Goal: Task Accomplishment & Management: Use online tool/utility

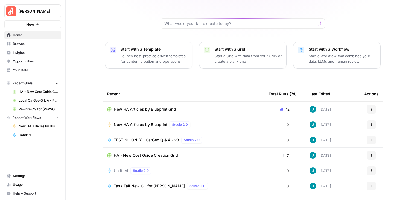
scroll to position [52, 0]
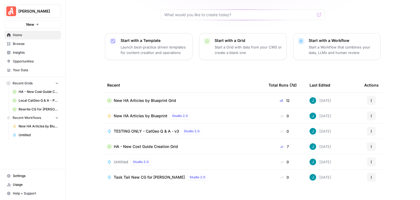
click at [157, 113] on span "New HA Articles by Blueprint" at bounding box center [141, 115] width 54 height 5
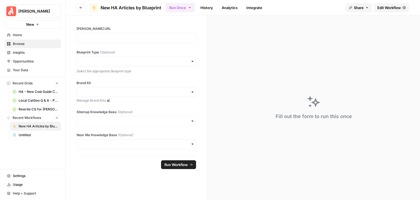
click at [386, 6] on span "Edit Workflow" at bounding box center [390, 7] width 24 height 5
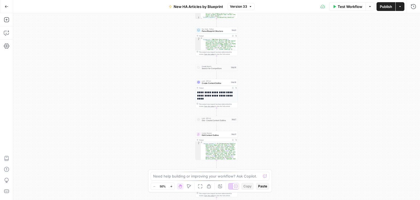
click at [172, 186] on icon "button" at bounding box center [171, 186] width 3 height 3
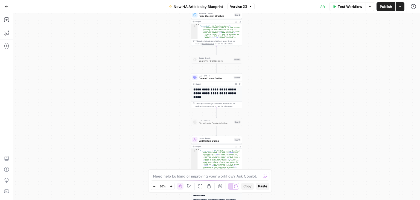
click at [172, 186] on icon "button" at bounding box center [171, 186] width 3 height 3
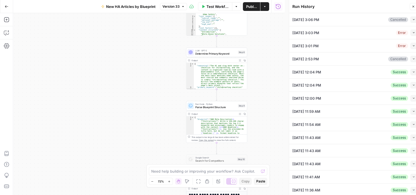
click at [412, 19] on icon "button" at bounding box center [413, 19] width 3 height 3
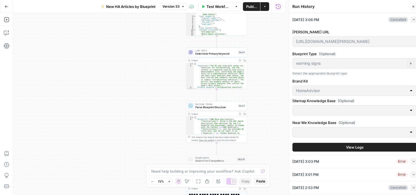
click at [412, 6] on icon "button" at bounding box center [413, 6] width 3 height 3
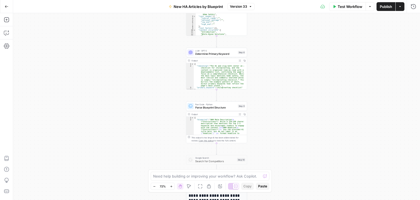
click at [351, 7] on span "Test Workflow" at bounding box center [350, 6] width 25 height 5
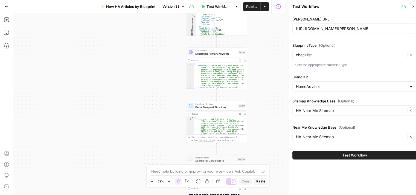
click at [366, 154] on span "Test Workflow" at bounding box center [355, 155] width 25 height 5
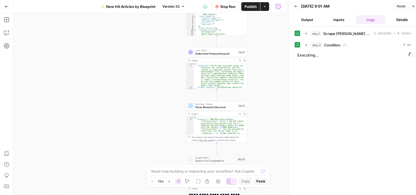
click at [400, 7] on span "Reset" at bounding box center [401, 6] width 9 height 5
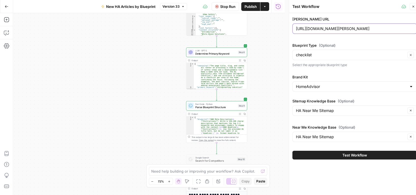
click at [343, 31] on input "https://www.angi.com/articles/childproofing-checklist.htm" at bounding box center [354, 28] width 117 height 5
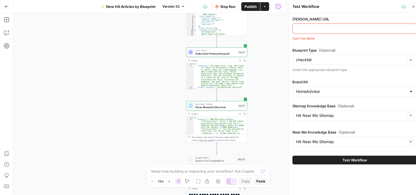
paste input "https://www.angi.com/articles/chimney-fire-signs.htm"
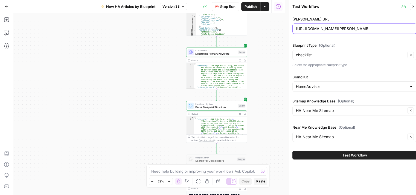
type input "https://www.angi.com/articles/chimney-fire-signs.htm"
click at [407, 53] on button "Clear" at bounding box center [410, 55] width 7 height 7
click at [411, 54] on div at bounding box center [411, 54] width 4 height 5
click at [276, 132] on div "**********" at bounding box center [149, 104] width 272 height 182
click at [328, 56] on input "Blueprint Type (Optional)" at bounding box center [351, 54] width 111 height 5
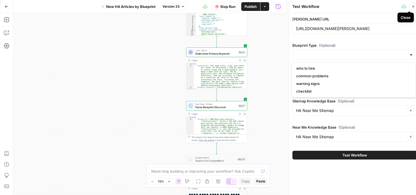
click at [415, 4] on button "Close" at bounding box center [413, 6] width 7 height 7
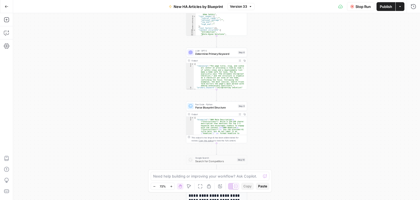
click at [360, 5] on span "Stop Run" at bounding box center [363, 6] width 15 height 5
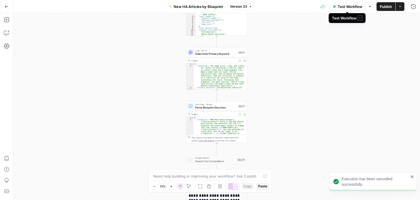
click at [348, 8] on span "Test Workflow" at bounding box center [350, 6] width 25 height 5
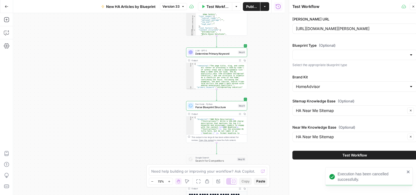
click at [384, 51] on div at bounding box center [354, 55] width 124 height 10
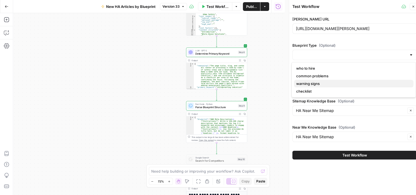
click at [316, 83] on span "warning signs" at bounding box center [352, 83] width 113 height 5
type input "warning signs"
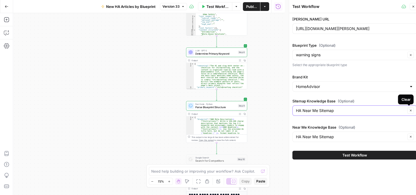
click at [412, 110] on icon "button" at bounding box center [411, 111] width 2 height 2
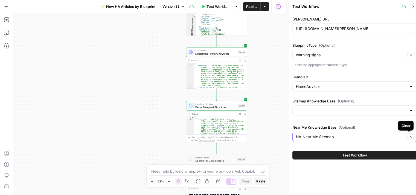
click at [412, 136] on icon "button" at bounding box center [410, 136] width 3 height 3
click at [361, 155] on span "Test Workflow" at bounding box center [355, 155] width 25 height 5
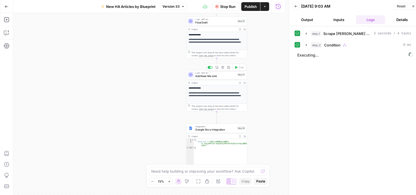
click at [224, 75] on span "Add Near Me Link" at bounding box center [215, 76] width 40 height 4
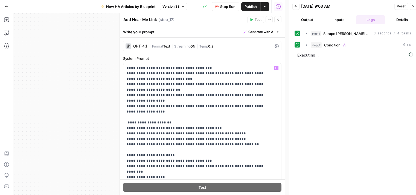
scroll to position [279, 0]
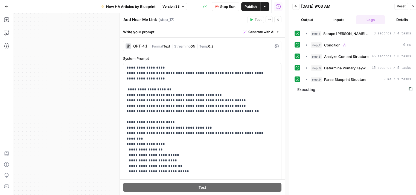
click at [392, 143] on div "step_1 Scrape Angi Article 3 seconds / 4 tasks step_2 Condition 0 ms step_5 Ana…" at bounding box center [355, 113] width 120 height 168
click at [173, 107] on p "**********" at bounding box center [198, 35] width 143 height 498
drag, startPoint x: 187, startPoint y: 132, endPoint x: 125, endPoint y: 115, distance: 63.9
click at [125, 115] on div "**********" at bounding box center [200, 174] width 154 height 223
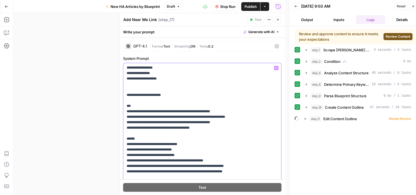
drag, startPoint x: 209, startPoint y: 106, endPoint x: 177, endPoint y: 108, distance: 32.6
click at [177, 108] on p "**********" at bounding box center [198, 40] width 143 height 487
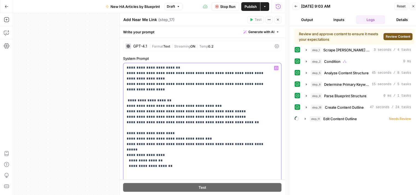
drag, startPoint x: 210, startPoint y: 105, endPoint x: 250, endPoint y: 104, distance: 40.2
click at [254, 104] on p "**********" at bounding box center [198, 40] width 143 height 487
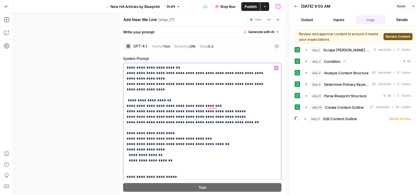
click at [224, 105] on p "**********" at bounding box center [198, 40] width 143 height 487
click at [188, 101] on p "**********" at bounding box center [198, 40] width 143 height 487
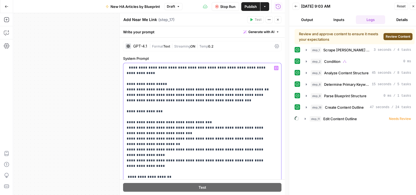
scroll to position [0, 0]
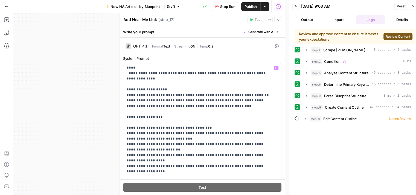
click at [399, 36] on span "Review Content" at bounding box center [398, 36] width 25 height 5
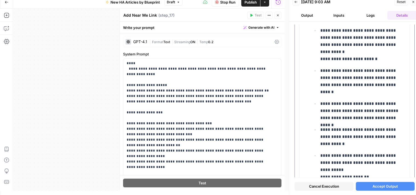
scroll to position [520, 0]
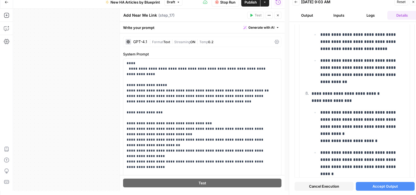
click at [334, 188] on span "Cancel Execution" at bounding box center [324, 186] width 30 height 5
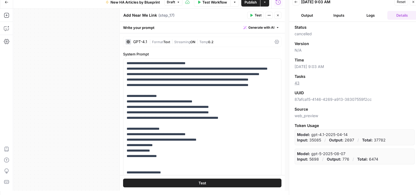
click at [367, 16] on button "Logs" at bounding box center [371, 15] width 30 height 9
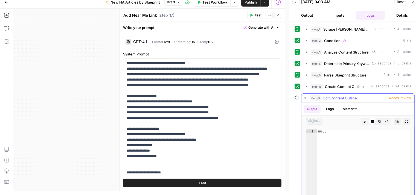
click at [306, 96] on icon "button" at bounding box center [305, 98] width 4 height 4
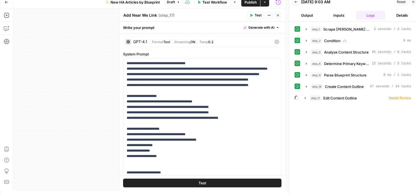
click at [401, 0] on span "Reset" at bounding box center [401, 1] width 9 height 5
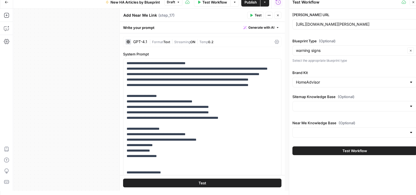
click at [364, 150] on span "Test Workflow" at bounding box center [355, 150] width 25 height 5
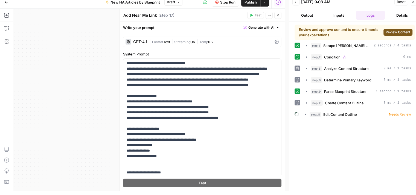
click at [389, 31] on span "Review Content" at bounding box center [398, 32] width 25 height 5
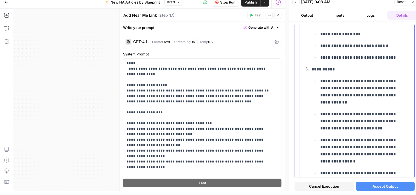
scroll to position [192, 0]
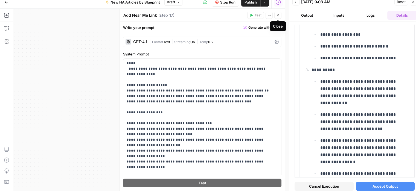
click at [280, 15] on button "Close" at bounding box center [277, 15] width 7 height 7
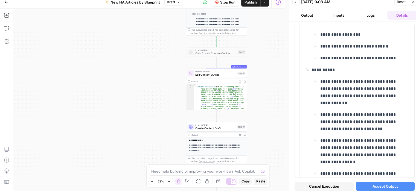
click at [329, 190] on button "Cancel Execution" at bounding box center [324, 186] width 59 height 9
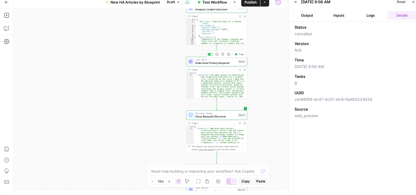
click at [220, 63] on span "Determine Primary Keyword" at bounding box center [215, 63] width 41 height 4
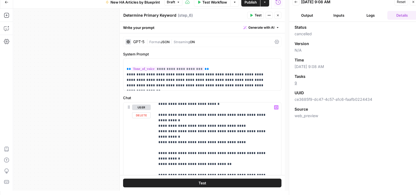
scroll to position [109, 0]
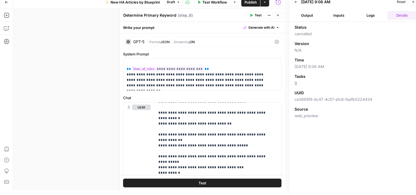
click at [275, 16] on button "Close" at bounding box center [277, 15] width 7 height 7
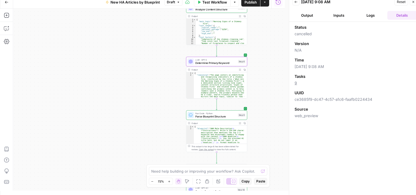
click at [372, 12] on button "Logs" at bounding box center [371, 15] width 30 height 9
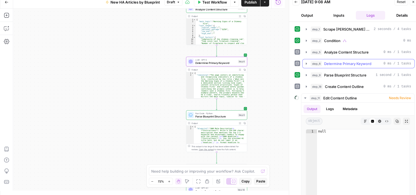
click at [308, 63] on icon "button" at bounding box center [306, 64] width 4 height 4
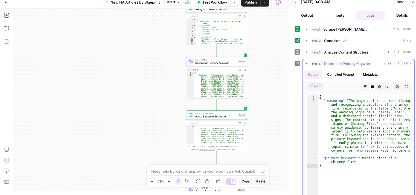
click at [308, 63] on icon "button" at bounding box center [306, 64] width 4 height 4
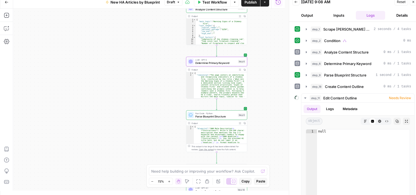
click at [400, 1] on span "Reset" at bounding box center [401, 1] width 9 height 5
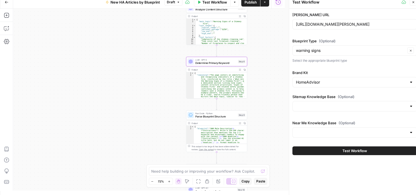
click at [377, 149] on button "Test Workflow" at bounding box center [354, 151] width 124 height 9
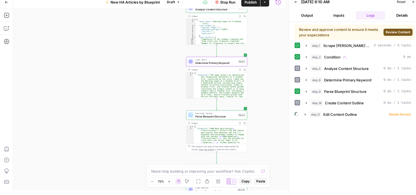
click at [398, 30] on span "Review Content" at bounding box center [398, 32] width 25 height 5
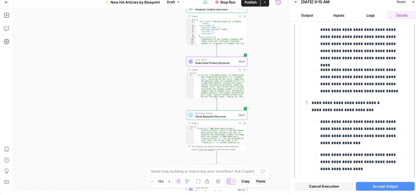
scroll to position [438, 0]
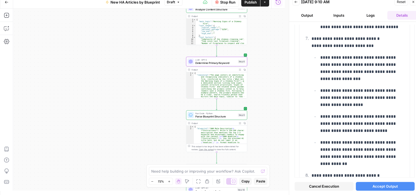
click at [392, 186] on span "Accept Output" at bounding box center [385, 186] width 25 height 5
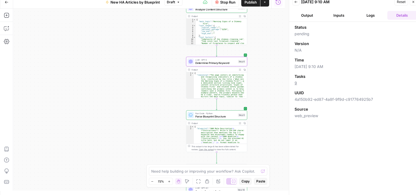
click at [367, 14] on button "Logs" at bounding box center [371, 15] width 30 height 9
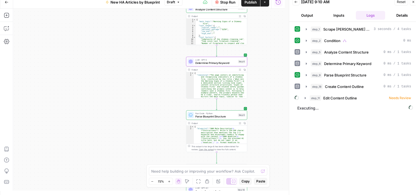
scroll to position [4, 0]
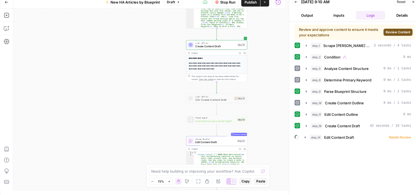
click at [389, 29] on button "Review Content" at bounding box center [398, 32] width 29 height 7
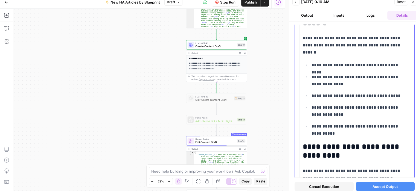
scroll to position [1256, 0]
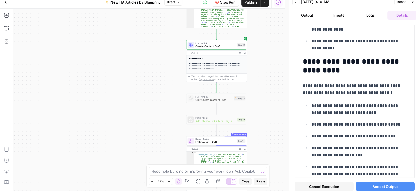
click at [392, 186] on span "Accept Output" at bounding box center [385, 186] width 25 height 5
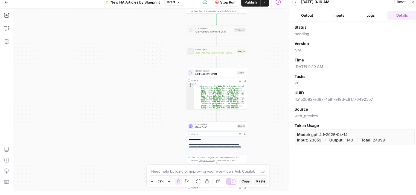
click at [378, 15] on button "Logs" at bounding box center [371, 15] width 30 height 9
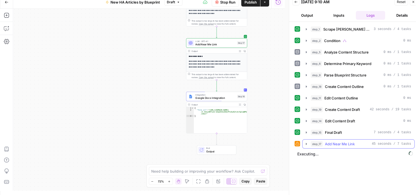
click at [305, 143] on icon "button" at bounding box center [306, 144] width 4 height 4
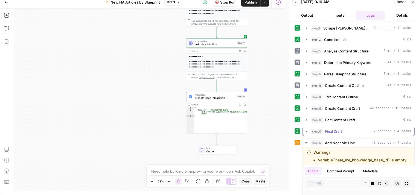
scroll to position [0, 0]
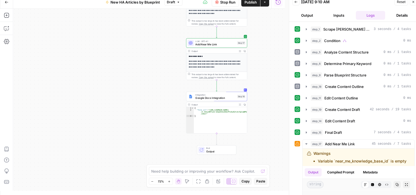
click at [344, 12] on button "Inputs" at bounding box center [339, 15] width 30 height 9
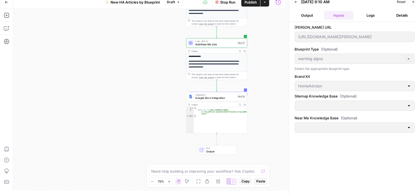
click at [370, 17] on button "Logs" at bounding box center [371, 15] width 30 height 9
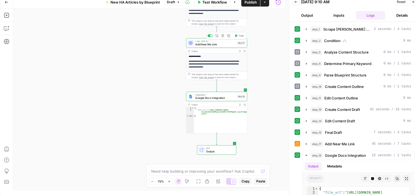
click at [218, 44] on span "Add Near Me Link" at bounding box center [215, 44] width 40 height 4
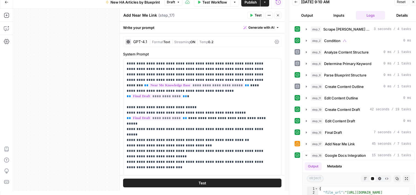
click at [401, 1] on span "Reset" at bounding box center [401, 1] width 9 height 5
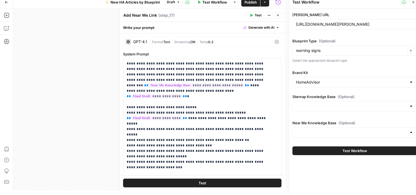
click at [408, 131] on div at bounding box center [354, 133] width 124 height 10
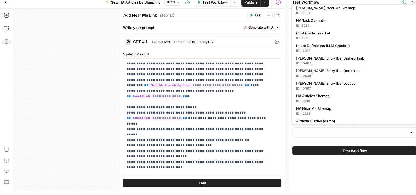
scroll to position [60, 0]
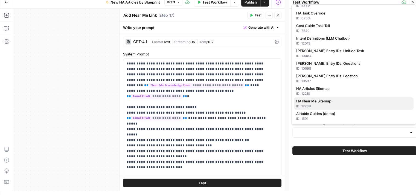
click at [339, 103] on span "HA Near Me Sitemap" at bounding box center [352, 100] width 113 height 5
type input "HA Near Me Sitemap"
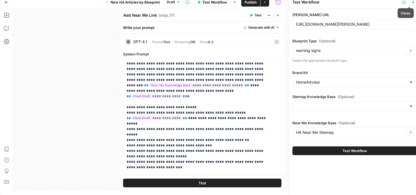
click at [415, 3] on icon "button" at bounding box center [413, 2] width 3 height 3
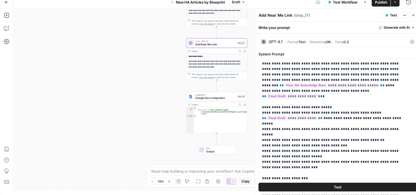
scroll to position [0, 0]
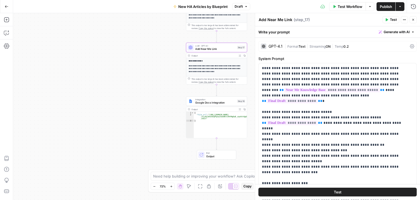
click at [388, 20] on icon "button" at bounding box center [387, 19] width 2 height 3
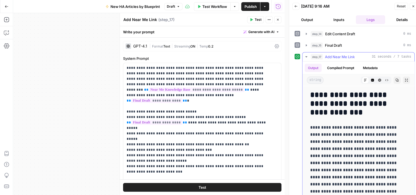
scroll to position [1122, 0]
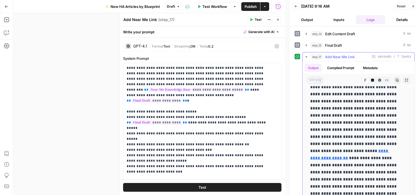
click at [306, 53] on button "step_17 Add Near Me Link 31 seconds / 7 tasks" at bounding box center [359, 57] width 112 height 9
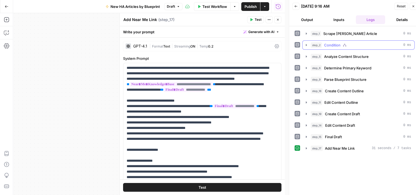
click at [306, 44] on icon "button" at bounding box center [306, 45] width 1 height 2
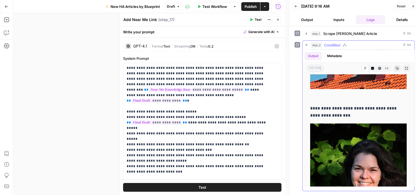
scroll to position [309, 0]
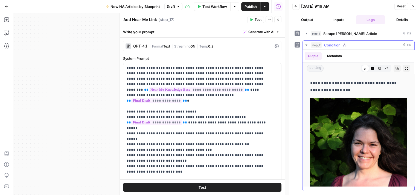
click at [306, 44] on icon "button" at bounding box center [306, 45] width 4 height 4
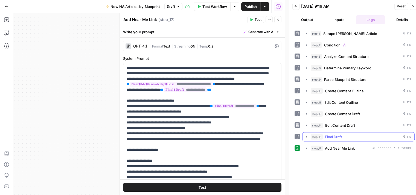
click at [305, 135] on icon "button" at bounding box center [306, 137] width 4 height 4
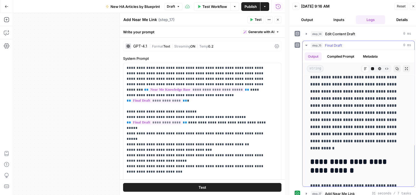
scroll to position [1125, 0]
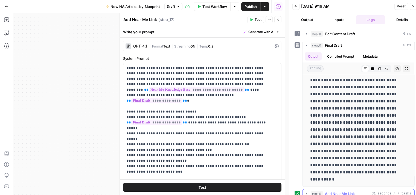
click at [306, 192] on icon "button" at bounding box center [306, 194] width 4 height 4
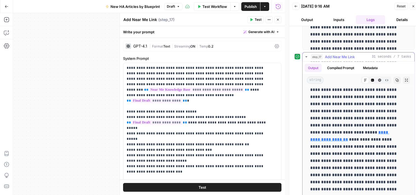
scroll to position [1168, 0]
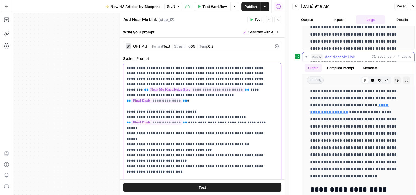
drag, startPoint x: 332, startPoint y: 166, endPoint x: 336, endPoint y: 109, distance: 56.8
click at [319, 96] on p "**********" at bounding box center [354, 101] width 88 height 157
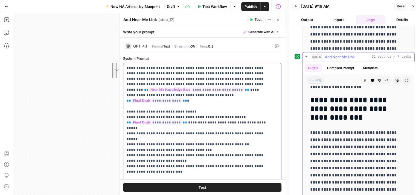
scroll to position [1058, 0]
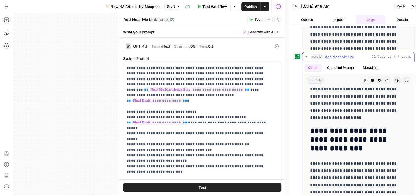
drag, startPoint x: 311, startPoint y: 134, endPoint x: 317, endPoint y: 134, distance: 6.3
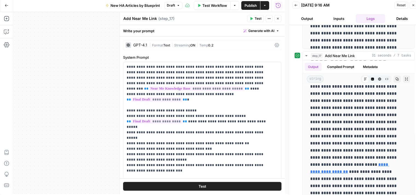
scroll to position [1167, 0]
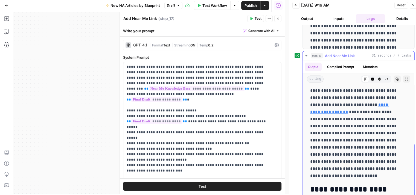
drag, startPoint x: 311, startPoint y: 106, endPoint x: 378, endPoint y: 170, distance: 93.1
copy p "**********"
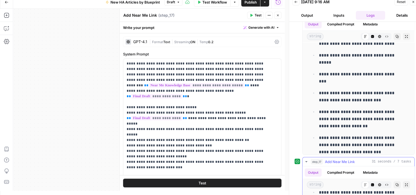
scroll to position [1454, 0]
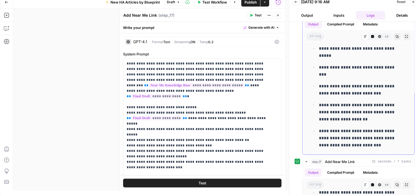
drag, startPoint x: 310, startPoint y: 52, endPoint x: 332, endPoint y: 86, distance: 40.4
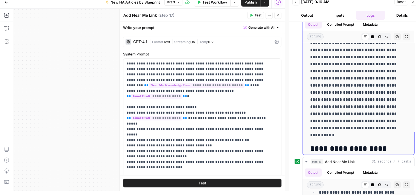
scroll to position [1125, 0]
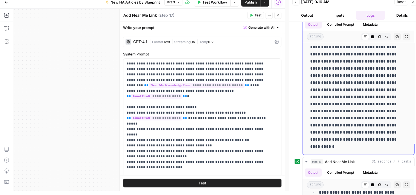
click at [348, 146] on p "**********" at bounding box center [354, 86] width 88 height 128
click at [338, 140] on p "**********" at bounding box center [354, 86] width 88 height 128
drag, startPoint x: 405, startPoint y: 119, endPoint x: 407, endPoint y: 115, distance: 4.7
click at [407, 115] on div "**********" at bounding box center [359, 86] width 112 height 137
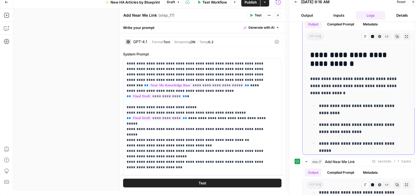
scroll to position [1186, 0]
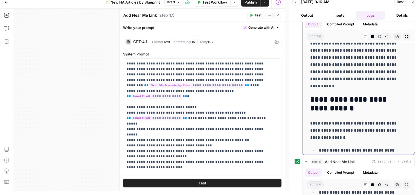
drag, startPoint x: 328, startPoint y: 58, endPoint x: 382, endPoint y: 84, distance: 59.6
copy p "**********"
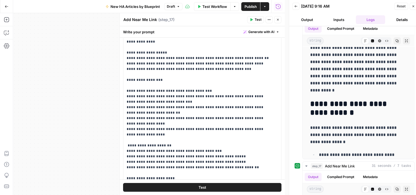
scroll to position [192, 0]
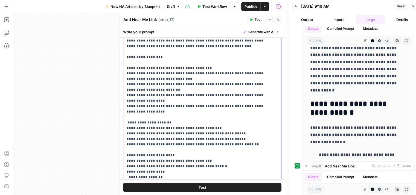
click at [189, 122] on p "**********" at bounding box center [198, 62] width 143 height 487
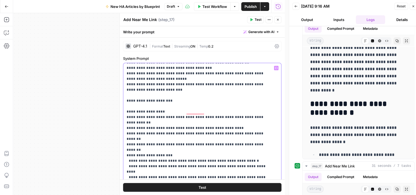
scroll to position [82, 0]
drag, startPoint x: 257, startPoint y: 117, endPoint x: 123, endPoint y: 111, distance: 134.5
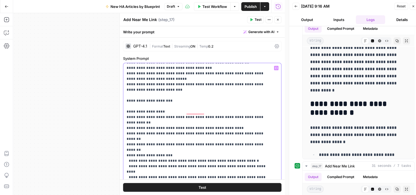
drag, startPoint x: 264, startPoint y: 111, endPoint x: 123, endPoint y: 112, distance: 141.7
click at [123, 112] on div "**********" at bounding box center [202, 175] width 158 height 224
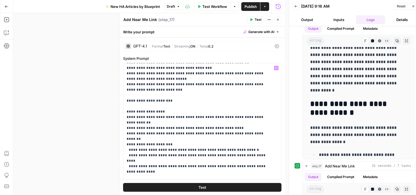
click at [279, 19] on icon "button" at bounding box center [277, 19] width 3 height 3
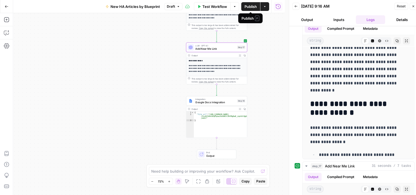
click at [250, 5] on span "Publish" at bounding box center [251, 6] width 12 height 5
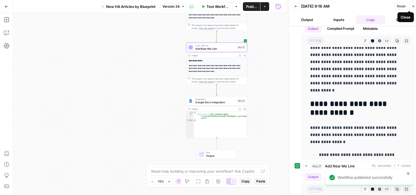
click at [413, 6] on icon "button" at bounding box center [413, 6] width 3 height 3
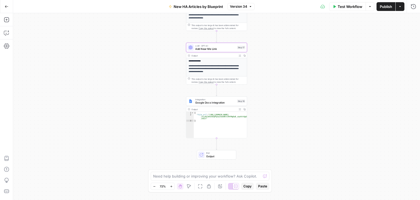
click at [352, 5] on span "Test Workflow" at bounding box center [350, 6] width 25 height 5
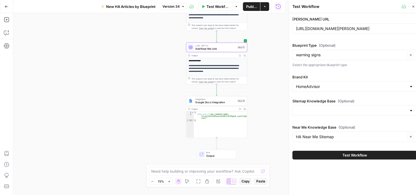
click at [413, 7] on icon "button" at bounding box center [413, 6] width 3 height 3
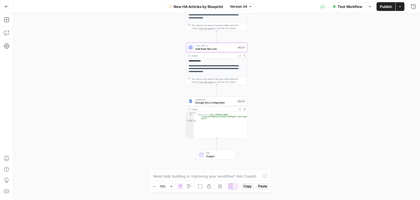
click at [355, 9] on button "Test Workflow" at bounding box center [347, 6] width 37 height 9
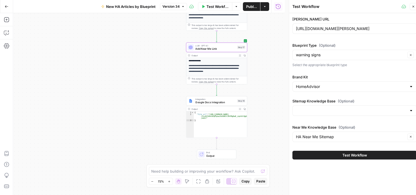
click at [373, 51] on div "warning signs Clear" at bounding box center [354, 55] width 124 height 10
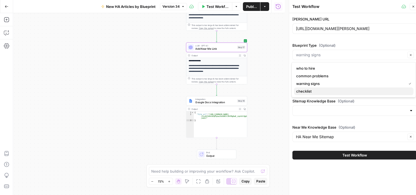
click at [312, 91] on span "checklist" at bounding box center [352, 91] width 113 height 5
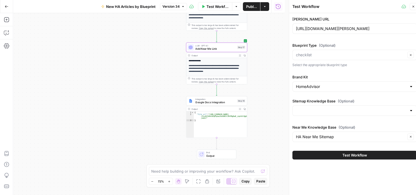
type input "checklist"
drag, startPoint x: 399, startPoint y: 28, endPoint x: 291, endPoint y: 36, distance: 108.7
click at [291, 36] on div "Test Workflow Close Angi URL https://www.angi.com/articles/chimney-fire-signs.h…" at bounding box center [354, 100] width 131 height 200
paste input "what-to-do-after-house-fire-checklist"
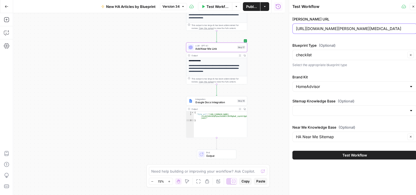
type input "[URL][DOMAIN_NAME][PERSON_NAME]"
click at [362, 153] on span "Test Workflow" at bounding box center [355, 155] width 25 height 5
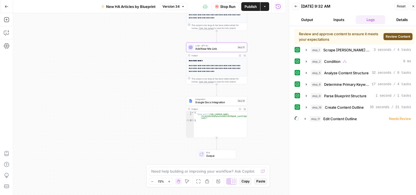
click at [395, 36] on span "Review Content" at bounding box center [398, 36] width 25 height 5
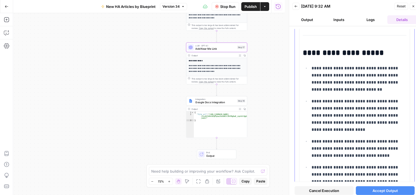
scroll to position [1532, 0]
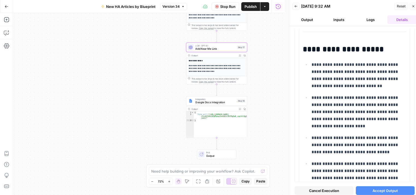
click at [387, 191] on span "Accept Output" at bounding box center [385, 190] width 25 height 5
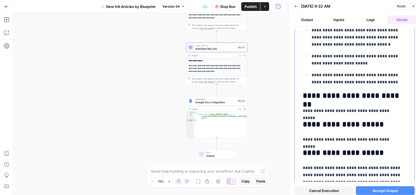
scroll to position [1204, 0]
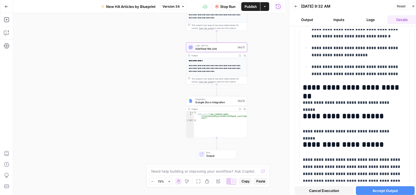
click at [383, 192] on span "Accept Output" at bounding box center [385, 190] width 25 height 5
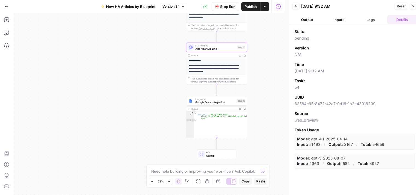
click at [373, 24] on button "Logs" at bounding box center [371, 19] width 30 height 9
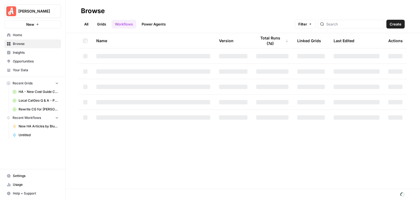
click at [33, 71] on span "Your Data" at bounding box center [36, 70] width 46 height 5
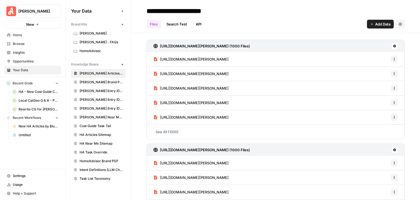
click at [106, 49] on span "HomeAdvisor" at bounding box center [102, 50] width 44 height 5
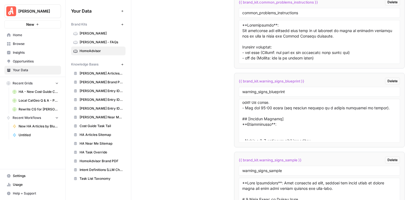
scroll to position [219, 0]
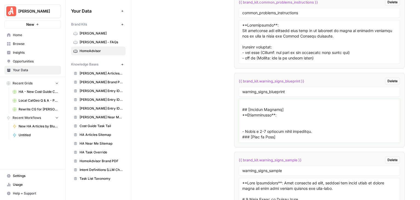
click at [254, 118] on textarea at bounding box center [319, 120] width 154 height 39
click at [237, 123] on li "{{ brand_kit.warning_signs_blueprint }} Delete warning_signs_blueprint" at bounding box center [319, 110] width 171 height 74
click at [241, 120] on div at bounding box center [319, 121] width 161 height 44
click at [242, 121] on textarea "To enrich screen reader interactions, please activate Accessibility in Grammarl…" at bounding box center [319, 120] width 154 height 39
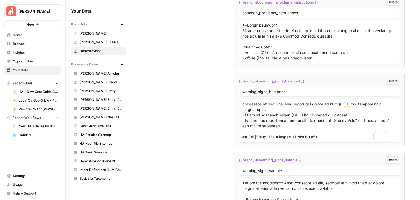
scroll to position [383, 0]
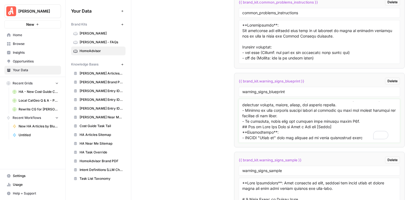
click at [365, 111] on textarea "To enrich screen reader interactions, please activate Accessibility in Grammarl…" at bounding box center [319, 120] width 154 height 39
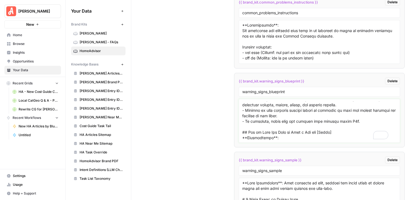
type textarea "### Lore Ipsumdolors **Ametconsecte**: Adipi e 993–325 seddoeius temporincid ut…"
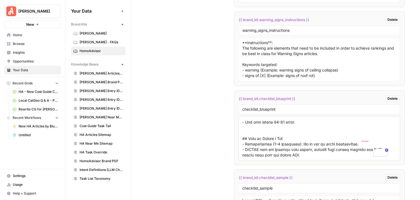
scroll to position [442, 0]
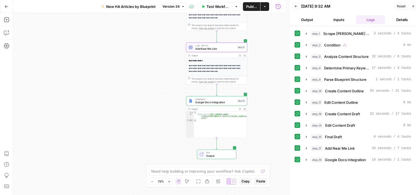
click at [399, 17] on button "Details" at bounding box center [402, 19] width 30 height 9
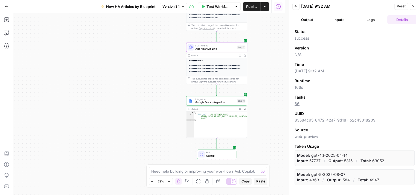
click at [371, 19] on button "Logs" at bounding box center [371, 19] width 30 height 9
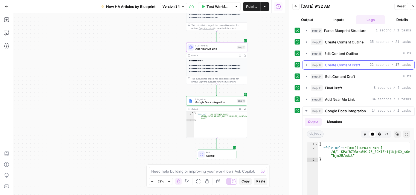
scroll to position [82, 0]
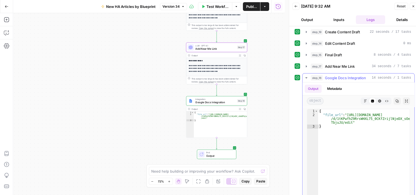
type textarea "**********"
drag, startPoint x: 349, startPoint y: 121, endPoint x: 346, endPoint y: 114, distance: 7.5
click at [346, 114] on div "{ "file_url" : "https://docs.google.com/document /d/1tKPwfhZ9RrsWHXL75_0CKfZrij…" at bounding box center [364, 166] width 92 height 115
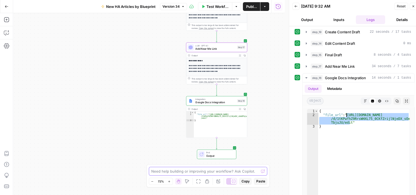
click at [204, 169] on textarea at bounding box center [205, 171] width 108 height 5
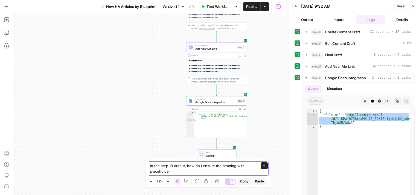
paste textarea "[Information not available in source content]"
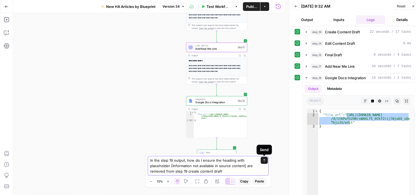
type textarea "In the step 19 output, how do I ensure the heading with placeholder [Informatio…"
click at [264, 160] on icon "submit" at bounding box center [264, 160] width 2 height 3
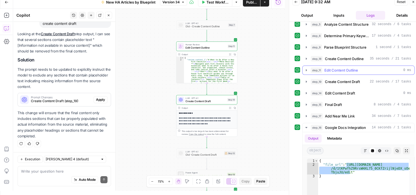
scroll to position [27, 0]
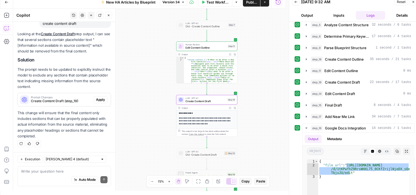
click at [96, 99] on span "Apply" at bounding box center [100, 99] width 9 height 5
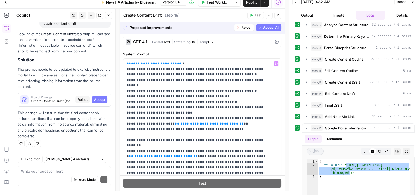
scroll to position [246, 0]
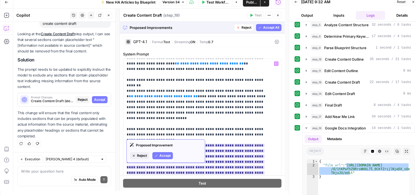
click at [168, 155] on span "Accept" at bounding box center [165, 155] width 11 height 5
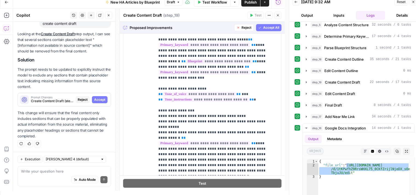
scroll to position [213, 0]
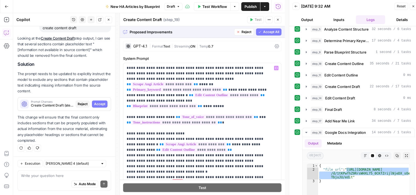
click at [263, 30] on span "Accept All" at bounding box center [271, 32] width 16 height 5
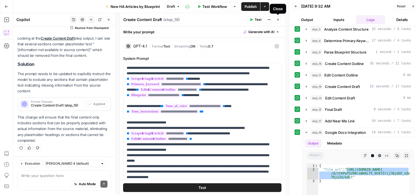
click at [277, 19] on icon "button" at bounding box center [277, 19] width 3 height 3
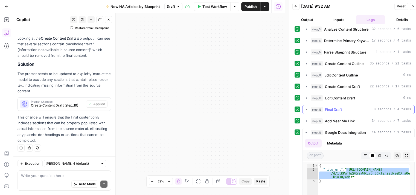
click at [306, 105] on button "step_15 Final Draft 8 seconds / 4 tasks" at bounding box center [359, 109] width 112 height 9
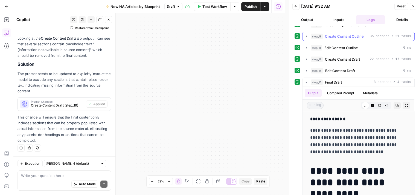
click at [303, 34] on button "step_18 Create Content Outline 35 seconds / 21 tasks" at bounding box center [359, 36] width 112 height 9
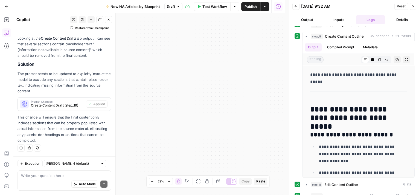
drag, startPoint x: 386, startPoint y: 114, endPoint x: 328, endPoint y: 108, distance: 57.6
click at [301, 104] on div "**********" at bounding box center [355, 105] width 120 height 146
copy h2 "**********"
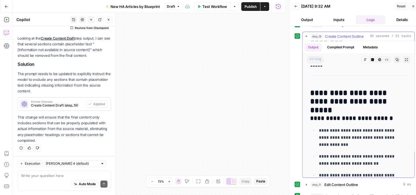
scroll to position [1012, 0]
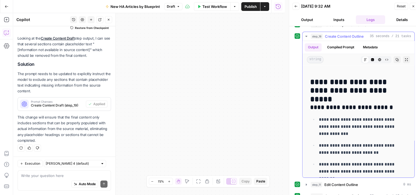
drag, startPoint x: 383, startPoint y: 104, endPoint x: 309, endPoint y: 108, distance: 73.7
click at [309, 108] on div "**********" at bounding box center [358, 54] width 103 height 1998
copy h3 "**********"
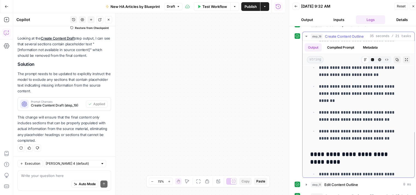
scroll to position [1122, 0]
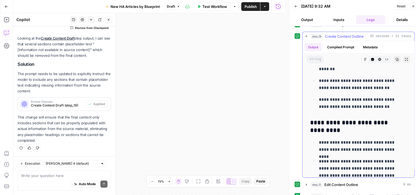
drag, startPoint x: 325, startPoint y: 126, endPoint x: 310, endPoint y: 118, distance: 17.3
click at [310, 119] on h3 "**********" at bounding box center [354, 126] width 88 height 15
copy h3 "**********"
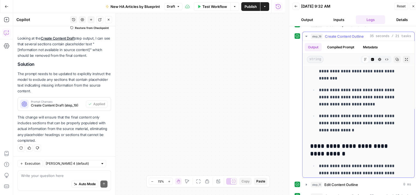
scroll to position [1259, 0]
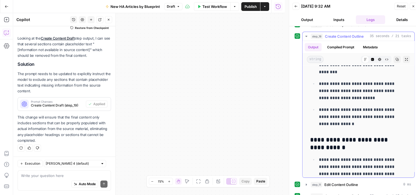
drag, startPoint x: 334, startPoint y: 143, endPoint x: 311, endPoint y: 140, distance: 23.8
click at [311, 140] on h3 "**********" at bounding box center [354, 144] width 88 height 15
copy h3 "**********"
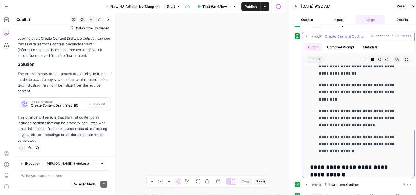
scroll to position [1286, 0]
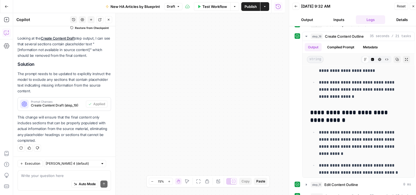
click at [53, 172] on div "Write your question here Auto Mode Send" at bounding box center [65, 181] width 94 height 20
paste textarea "Looking at step 18 output specifically for the heading the h2 Before, During, o…"
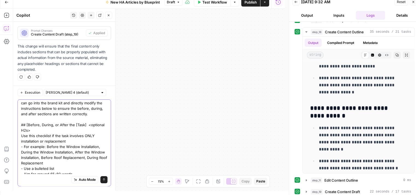
scroll to position [70, 0]
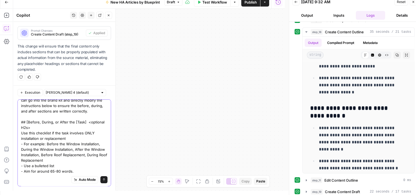
type textarea "Looking at step 18 output specifically for the heading the h2 Before, During, o…"
click at [100, 181] on button "Send" at bounding box center [103, 179] width 7 height 7
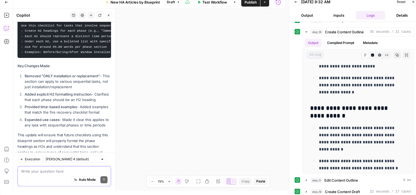
scroll to position [485, 0]
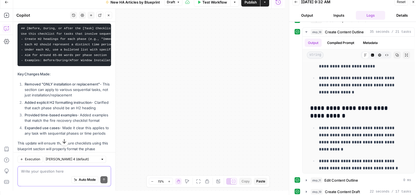
click at [79, 62] on code "## [Before, During, or After the [Task] Checklist <optional H2> Use this checkl…" at bounding box center [161, 44] width 280 height 35
click at [36, 62] on code "## [Before, During, or After the [Task] Checklist <optional H2> Use this checkl…" at bounding box center [161, 44] width 280 height 35
drag, startPoint x: 36, startPoint y: 66, endPoint x: 29, endPoint y: 65, distance: 7.5
click at [29, 62] on code "## [Before, During, or After the [Task] Checklist <optional H2> Use this checkl…" at bounding box center [161, 44] width 280 height 35
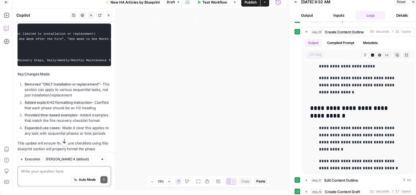
scroll to position [0, 174]
drag, startPoint x: 21, startPoint y: 61, endPoint x: 111, endPoint y: 95, distance: 96.4
click at [112, 96] on div "Hi! How can I help with your workflow? I can explain steps, debug, write prompt…" at bounding box center [64, 106] width 102 height 169
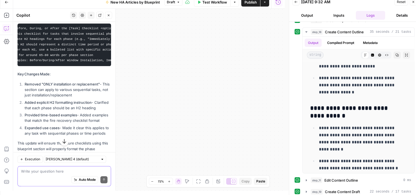
scroll to position [0, 0]
copy code "## [Before, During, or After the [Task] Checklist <optional H2> Use this checkl…"
click at [57, 170] on textarea at bounding box center [64, 171] width 86 height 5
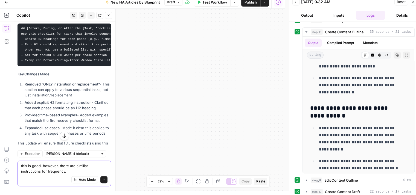
click at [73, 171] on textarea "this is good. however, there are similiar instructions for frequency." at bounding box center [64, 168] width 86 height 11
paste textarea "## [Frequency] [Task] Checklist <optional H2s> - Use this H2 is the task involv…"
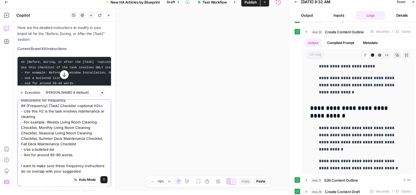
scroll to position [21, 0]
type textarea "this is good. however, there are similiar instructions for frequency. ## [Frequ…"
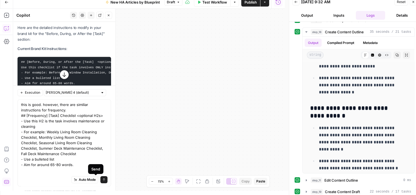
click at [102, 180] on icon "submit" at bounding box center [103, 179] width 3 height 3
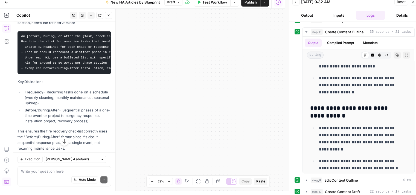
scroll to position [0, 352]
drag, startPoint x: 21, startPoint y: 40, endPoint x: 92, endPoint y: 61, distance: 75.0
copy code "## [Frequency] [Task] Checklist <optional H2s> - Use this H2 when the task invo…"
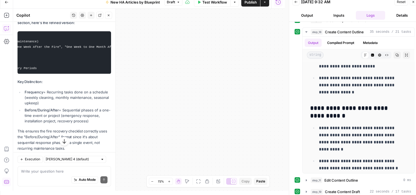
scroll to position [0, 205]
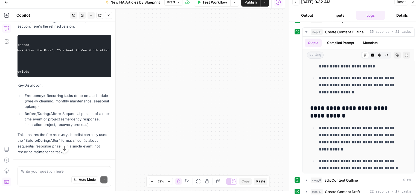
drag, startPoint x: 21, startPoint y: 104, endPoint x: 97, endPoint y: 124, distance: 78.1
click at [106, 77] on pre "## [Before, During, or After the [Task] Checklist <optional H2> Use this checkl…" at bounding box center [65, 56] width 94 height 43
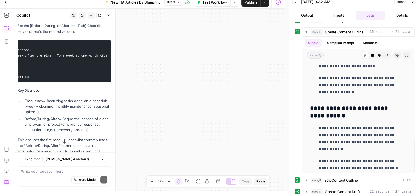
scroll to position [841, 0]
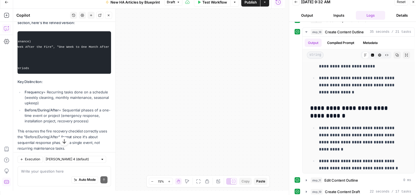
copy code "## [Before, During, or After the [Task] Checklist <optional H2> Use this checkl…"
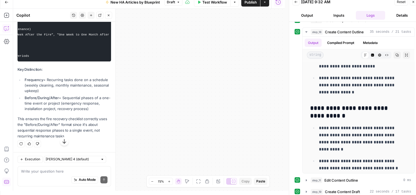
scroll to position [925, 0]
click at [81, 172] on textarea at bounding box center [64, 171] width 86 height 5
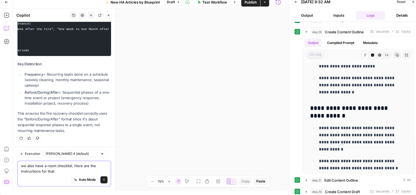
scroll to position [935, 0]
paste textarea "## [Room] Checklist <optional H2s> **Instructions**: Use this checklist is the …"
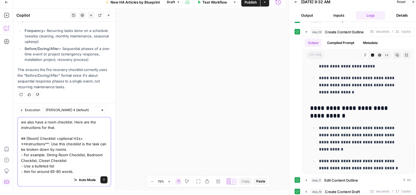
click at [89, 170] on textarea "we also have a room checklist. Here are the instructions for that. ## [Room] Ch…" at bounding box center [64, 147] width 86 height 55
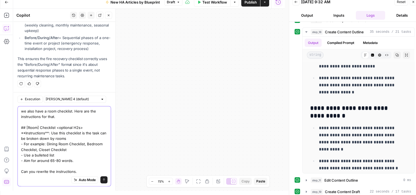
click at [57, 111] on textarea "we also have a room checklist. Here are the instructions for that. ## [Room] Ch…" at bounding box center [64, 142] width 86 height 66
click at [71, 112] on textarea "we also have a room checklist. Here are the instructions for that. ## [Room] Ch…" at bounding box center [64, 142] width 86 height 66
click at [92, 117] on textarea "we also have a room checklist and a supply checklist. Here are the instructions…" at bounding box center [64, 142] width 86 height 66
click at [91, 160] on textarea "we also have a room checklist and a supply checklist. Here are the instructions…" at bounding box center [64, 142] width 86 height 66
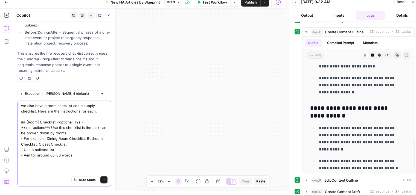
scroll to position [992, 0]
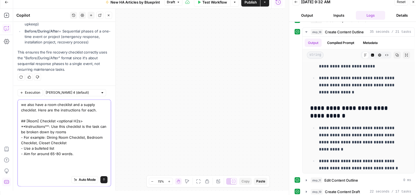
paste textarea "## [Supplies 1] <optional H2s> **Instructions**: Use this checklist if supplies…"
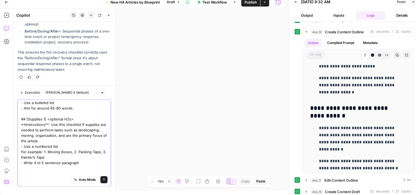
scroll to position [53, 0]
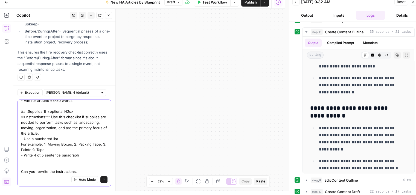
click at [49, 172] on textarea "we also have a room checklist and a supply checklist. Here are the instructions…" at bounding box center [64, 112] width 86 height 126
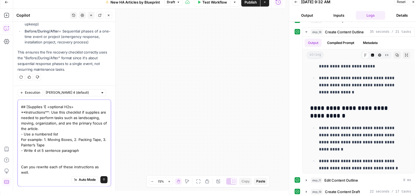
scroll to position [59, 0]
click at [67, 171] on textarea "we also have a room checklist and a supply checklist. Here are the instructions…" at bounding box center [64, 108] width 86 height 131
type textarea "we also have a room checklist and a supply checklist. Here are the instructions…"
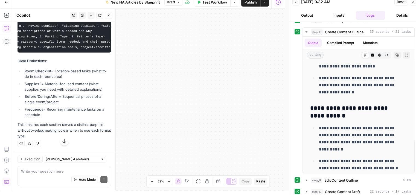
scroll to position [0, 121]
drag, startPoint x: 21, startPoint y: 66, endPoint x: 99, endPoint y: 100, distance: 85.1
click at [103, 53] on pre "## [Supplies 1] <optional H2s> **Instructions**: Use this checklist when suppli…" at bounding box center [65, 31] width 94 height 43
copy code "## [Supplies 1] <optional H2s> **Instructions**: Use this checklist when suppli…"
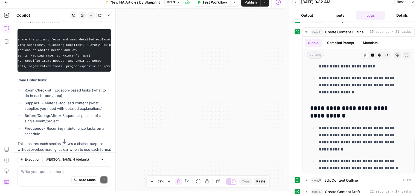
scroll to position [0, 153]
drag, startPoint x: 21, startPoint y: 56, endPoint x: 103, endPoint y: 83, distance: 86.0
copy code "## [Room] Checklist <optional H2s> **Instructions**: Use this checklist when th…"
click at [42, 169] on textarea at bounding box center [64, 171] width 86 height 5
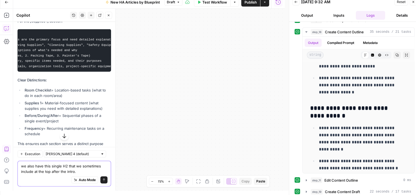
paste textarea "## [Task] Supplies or Preparation Checklist <optional H2> **Instructions**: Use…"
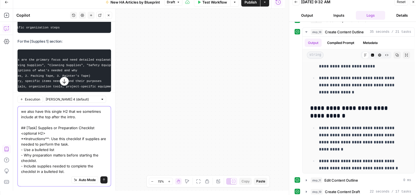
scroll to position [1190, 0]
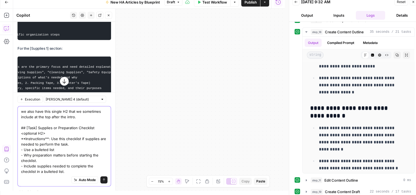
click at [83, 112] on textarea "we also have this single H2 that we sometimes include at the top after the intr…" at bounding box center [64, 142] width 86 height 66
click at [61, 109] on textarea "we also have this single H2 that we sometimes include at the top after the intr…" at bounding box center [64, 142] width 86 height 66
click at [79, 110] on textarea "we also have this H2 that we sometimes include at the top after the intro. ## […" at bounding box center [64, 142] width 86 height 66
type textarea "we also have this H2 that we sometimes include at the top after the intro. ## […"
click at [102, 179] on icon "submit" at bounding box center [103, 179] width 3 height 3
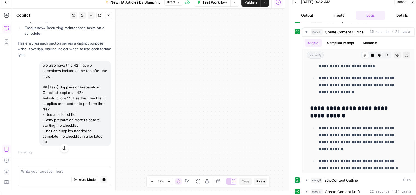
scroll to position [1405, 0]
click at [103, 180] on icon "button" at bounding box center [104, 180] width 3 height 3
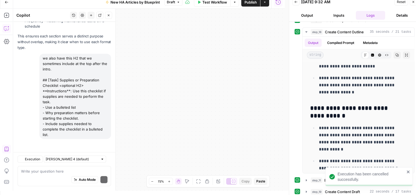
scroll to position [1421, 0]
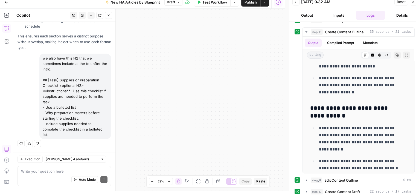
drag, startPoint x: 44, startPoint y: 53, endPoint x: 73, endPoint y: 132, distance: 84.5
click at [73, 132] on div "we also have this H2 that we sometimes include at the top after the intro. ## […" at bounding box center [75, 96] width 72 height 85
click at [61, 173] on textarea at bounding box center [64, 171] width 86 height 5
paste textarea "## [Task] Supplies or Preparation Checklist <optional H2> **Instructions**: Use…"
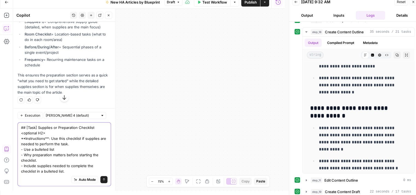
scroll to position [1578, 0]
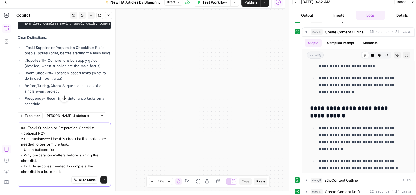
type textarea "## [Task] Supplies or Preparation Checklist <optional H2> **Instructions**: Use…"
drag, startPoint x: 21, startPoint y: 34, endPoint x: 100, endPoint y: 66, distance: 85.2
copy code "## [Task] Supplies or Preparation Checklist <optional H2> **Instructions**: Use…"
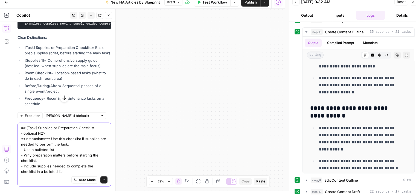
click at [68, 148] on textarea "## [Task] Supplies or Preparation Checklist <optional H2> **Instructions**: Use…" at bounding box center [64, 149] width 86 height 49
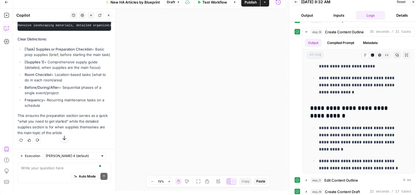
scroll to position [0, 164]
drag, startPoint x: 22, startPoint y: 99, endPoint x: 100, endPoint y: 131, distance: 84.2
click at [37, 169] on textarea "To enrich screen reader interactions, please activate Accessibility in Grammarl…" at bounding box center [64, 168] width 86 height 5
paste textarea "## [Task] Inspection Checklist <optional H2> For example: Fire Inspection Check…"
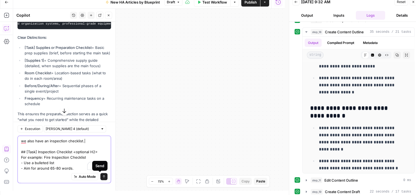
type textarea "we also have an inspection checklist.| ## [Task] Inspection Checklist <optional…"
click at [103, 176] on icon "submit" at bounding box center [104, 176] width 2 height 3
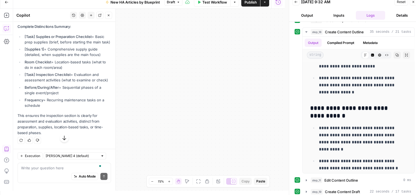
scroll to position [0, 195]
drag, startPoint x: 21, startPoint y: 72, endPoint x: 65, endPoint y: 108, distance: 57.2
click at [170, 95] on div "**********" at bounding box center [149, 100] width 272 height 182
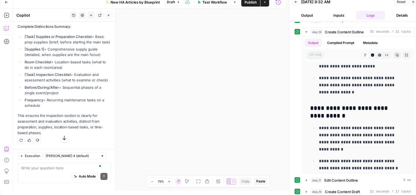
drag, startPoint x: 94, startPoint y: 74, endPoint x: 19, endPoint y: 74, distance: 75.2
click at [43, 165] on div "Write your question here Auto Mode Send" at bounding box center [65, 173] width 94 height 20
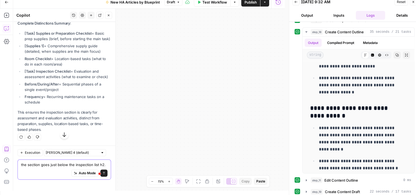
paste textarea "## [Area] <optional H2s> Use this checklist if the task involves ONLY inspectio…"
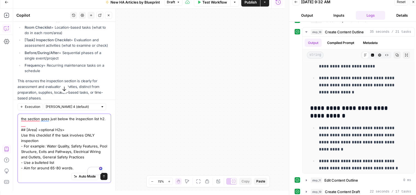
click at [50, 120] on textarea "the section goes just below the inspection list h2. ## [Area] <optional H2s> Us…" at bounding box center [64, 143] width 86 height 55
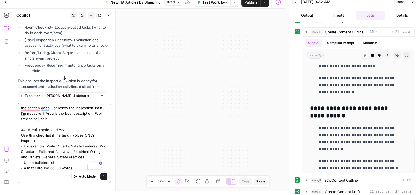
type textarea "the section goes just below the inspection list h2. I'm not sure if Area is the…"
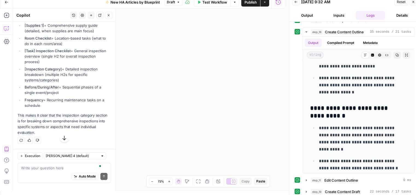
scroll to position [0, 219]
drag, startPoint x: 21, startPoint y: 85, endPoint x: 81, endPoint y: 119, distance: 68.5
click at [414, 2] on icon "button" at bounding box center [414, 2] width 2 height 2
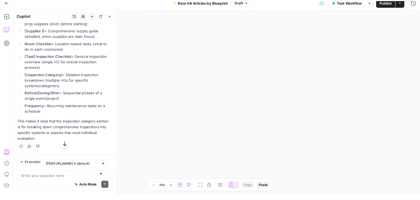
scroll to position [0, 0]
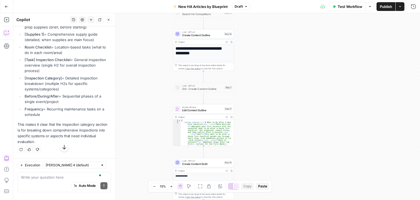
drag, startPoint x: 195, startPoint y: 99, endPoint x: 339, endPoint y: 121, distance: 146.2
click at [341, 123] on div "**********" at bounding box center [216, 106] width 407 height 187
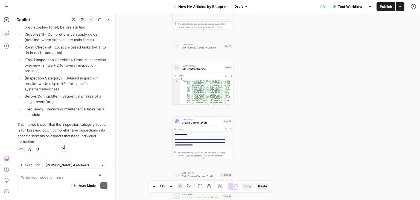
scroll to position [0, 219]
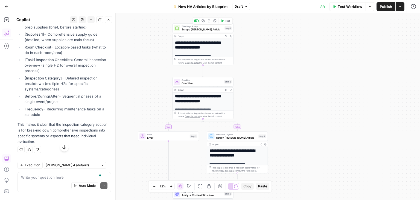
click at [207, 30] on span "Scrape [PERSON_NAME] Article" at bounding box center [202, 30] width 41 height 4
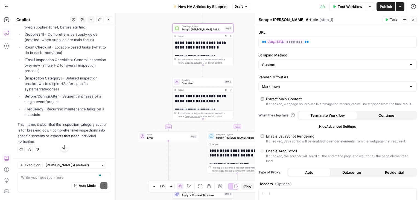
scroll to position [82, 0]
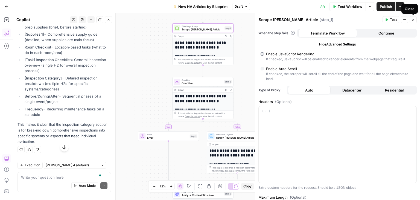
click at [416, 19] on button "Close" at bounding box center [413, 19] width 7 height 7
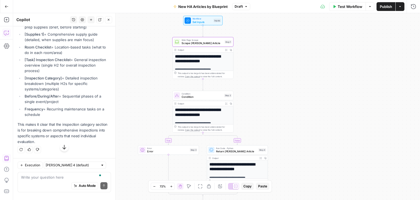
scroll to position [2330, 0]
click at [60, 176] on textarea "To enrich screen reader interactions, please activate Accessibility in Grammarl…" at bounding box center [64, 176] width 86 height 5
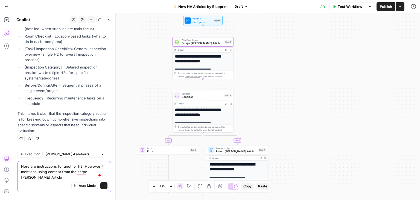
scroll to position [2341, 0]
click at [85, 173] on textarea "Here are instructions for another h2. However it mentions using content from th…" at bounding box center [64, 171] width 86 height 16
click at [78, 171] on textarea "Here are instructions for another h2. However it mentions using content from th…" at bounding box center [64, 171] width 86 height 16
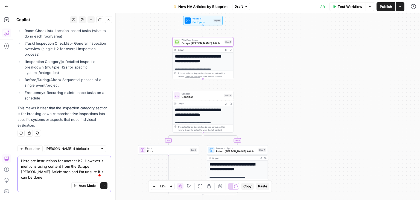
paste textarea "## Cost of Hiring a Pro - Introduction (1–2 sentences): When it may be worth ou…"
type textarea "Here are instructions for another h2. However it mentions using content from th…"
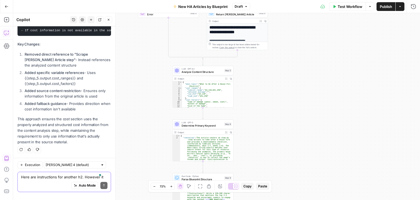
scroll to position [2572, 0]
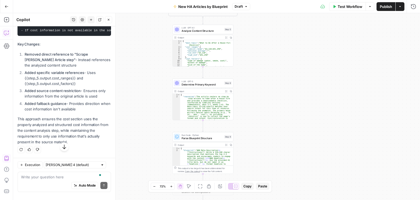
click at [59, 180] on div "Auto Mode Send" at bounding box center [64, 186] width 86 height 12
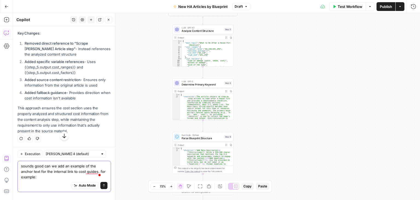
paste textarea "Pool inspection cost cost to remodel a kitchen"
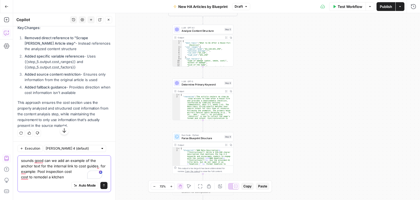
click at [80, 172] on textarea "sounds good can we add an example of the anchor text for the internal link to c…" at bounding box center [64, 169] width 86 height 22
type textarea "sounds good can we add an example of the anchor text for the internal link to c…"
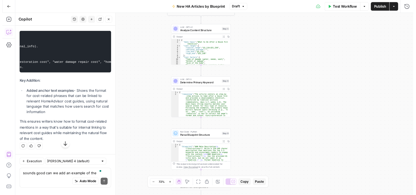
scroll to position [0, 357]
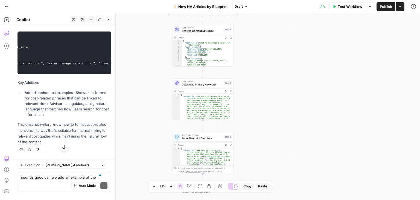
drag, startPoint x: 22, startPoint y: 87, endPoint x: 91, endPoint y: 118, distance: 76.4
click at [91, 74] on pre "## Cost of Hiring a Pro - Introduction (1–2 sentences): When it may be worth ou…" at bounding box center [65, 52] width 94 height 43
copy code "# Cost of Hiring a Pro - Introduction (1–2 sentences): When it may be worth out…"
click at [348, 7] on span "Test Workflow" at bounding box center [350, 6] width 25 height 5
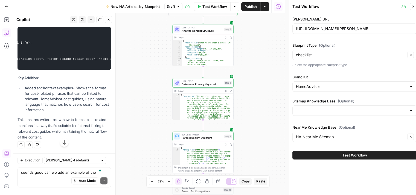
click at [361, 155] on span "Test Workflow" at bounding box center [355, 155] width 25 height 5
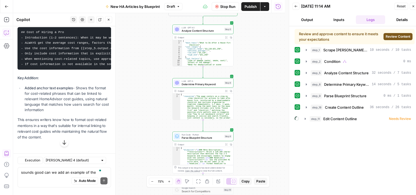
scroll to position [2753, 0]
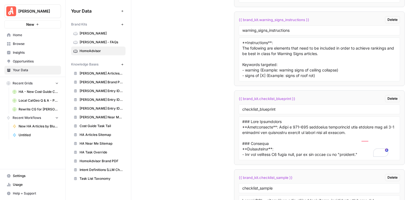
scroll to position [442, 0]
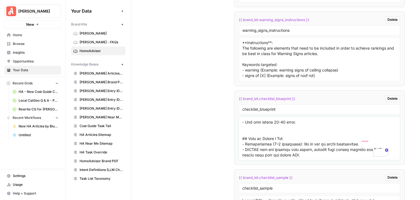
click at [320, 119] on textarea "To enrich screen reader interactions, please activate Accessibility in Grammarl…" at bounding box center [319, 138] width 154 height 39
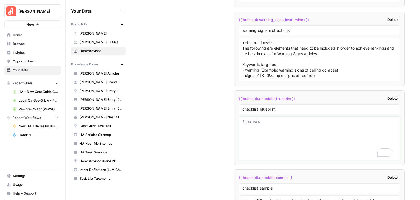
scroll to position [0, 0]
paste textarea "### Meta Description **Instructions**: Write a 120–160 character description th…"
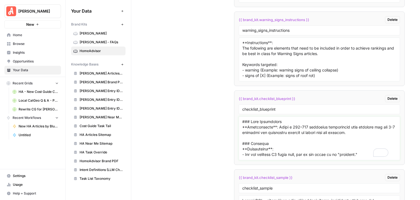
click at [291, 119] on textarea "To enrich screen reader interactions, please activate Accessibility in Grammarl…" at bounding box center [319, 138] width 154 height 39
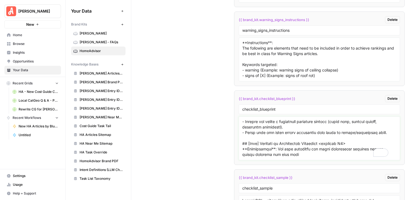
scroll to position [184, 0]
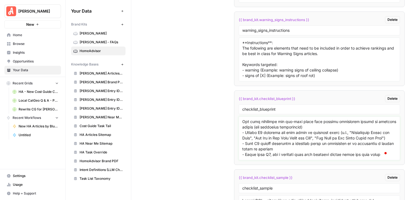
click at [308, 123] on textarea "To enrich screen reader interactions, please activate Accessibility in Grammarl…" at bounding box center [319, 138] width 154 height 39
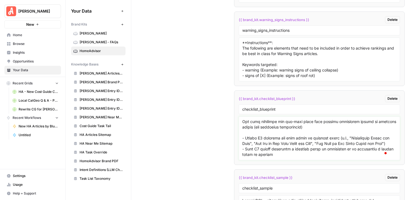
paste textarea "- NEVER USE H3s in this section"
type textarea "### Meta Description **Instructions**: Write a 120–160 character description th…"
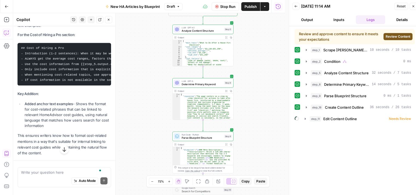
scroll to position [2753, 0]
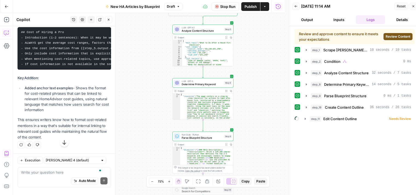
click at [395, 35] on span "Review Content" at bounding box center [398, 36] width 25 height 5
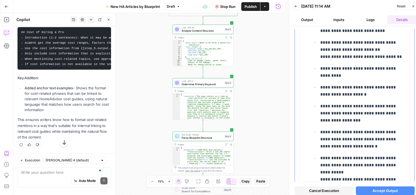
scroll to position [465, 0]
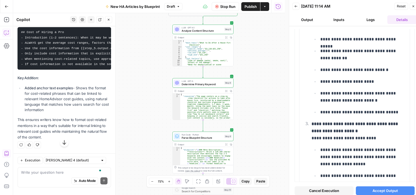
click at [385, 187] on button "Accept Output" at bounding box center [385, 191] width 59 height 9
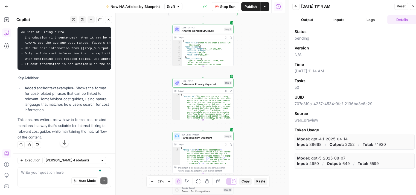
click at [371, 18] on button "Logs" at bounding box center [371, 19] width 30 height 9
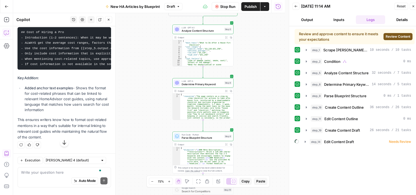
click at [390, 37] on span "Review Content" at bounding box center [398, 36] width 25 height 5
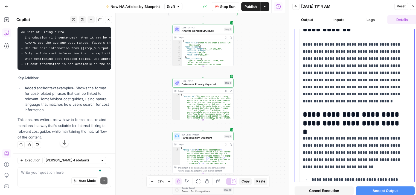
scroll to position [301, 0]
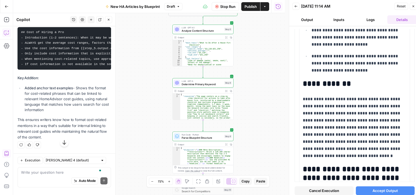
click at [325, 191] on span "Cancel Execution" at bounding box center [324, 190] width 30 height 5
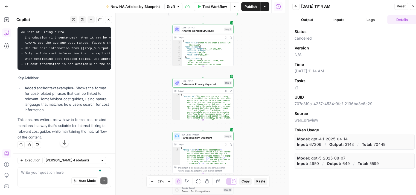
click at [399, 5] on span "Reset" at bounding box center [401, 6] width 9 height 5
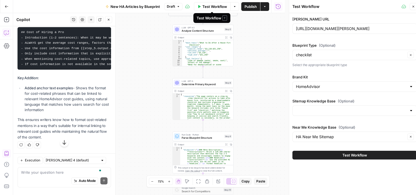
click at [216, 6] on span "Test Workflow" at bounding box center [214, 6] width 25 height 5
click at [208, 4] on span "Test Workflow" at bounding box center [214, 6] width 25 height 5
click at [413, 7] on icon "button" at bounding box center [413, 6] width 3 height 3
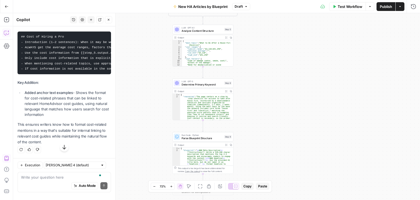
click at [345, 5] on span "Test Workflow" at bounding box center [350, 6] width 25 height 5
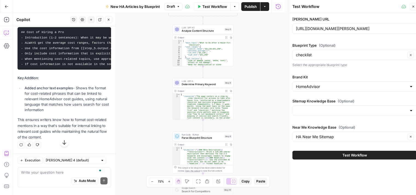
click at [359, 156] on span "Test Workflow" at bounding box center [355, 155] width 25 height 5
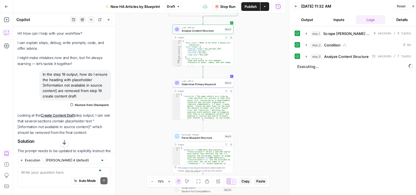
scroll to position [2753, 0]
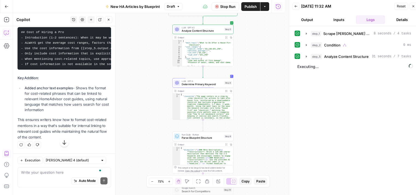
drag, startPoint x: 331, startPoint y: 22, endPoint x: 334, endPoint y: 21, distance: 3.2
click at [331, 22] on button "Inputs" at bounding box center [339, 19] width 30 height 9
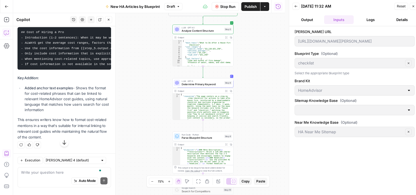
click at [366, 20] on button "Logs" at bounding box center [371, 19] width 30 height 9
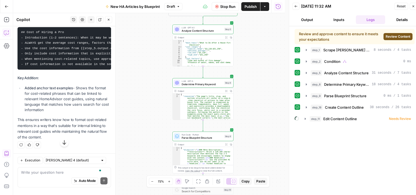
click at [398, 36] on span "Review Content" at bounding box center [398, 36] width 25 height 5
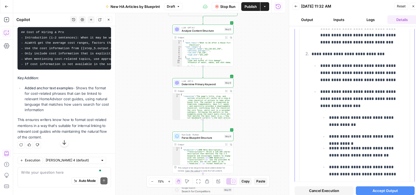
scroll to position [356, 0]
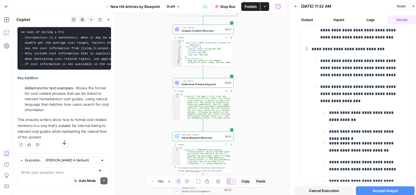
click at [327, 190] on span "Cancel Execution" at bounding box center [324, 190] width 30 height 5
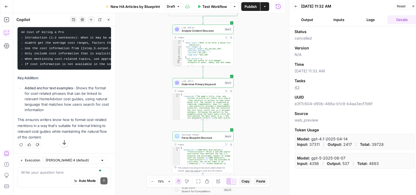
click at [393, 6] on div "09/15/25 at 11:32 AM" at bounding box center [347, 6] width 92 height 5
click at [399, 6] on span "Reset" at bounding box center [401, 6] width 9 height 5
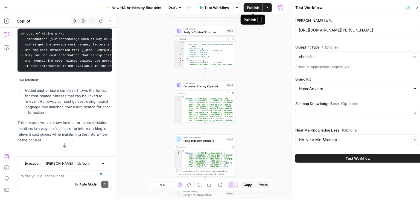
scroll to position [2753, 0]
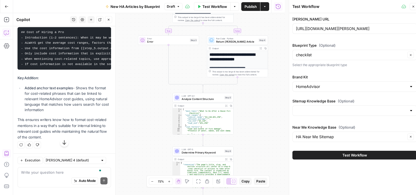
click at [176, 7] on button "Draft" at bounding box center [173, 6] width 18 height 7
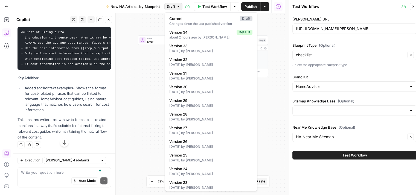
click at [274, 95] on div "**********" at bounding box center [149, 104] width 272 height 182
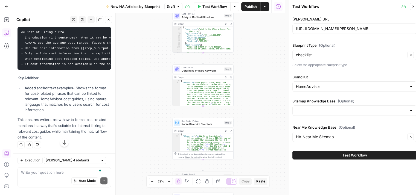
click at [247, 7] on span "Publish" at bounding box center [251, 6] width 12 height 5
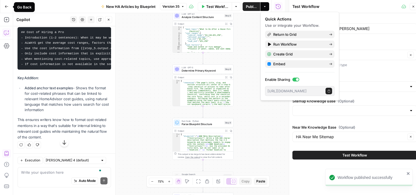
click at [3, 4] on button "Go Back" at bounding box center [7, 7] width 10 height 10
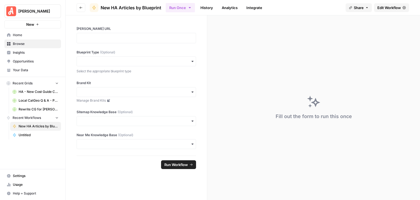
click at [386, 7] on span "Edit Workflow" at bounding box center [390, 7] width 24 height 5
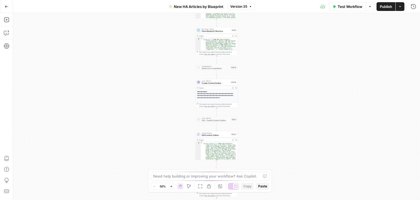
click at [343, 7] on span "Test Workflow" at bounding box center [350, 6] width 25 height 5
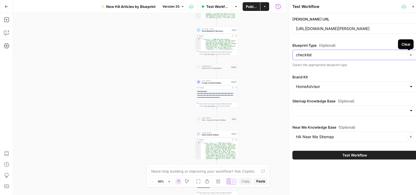
click at [412, 56] on button "Clear" at bounding box center [410, 55] width 7 height 7
click at [360, 154] on span "Test Workflow" at bounding box center [355, 155] width 25 height 5
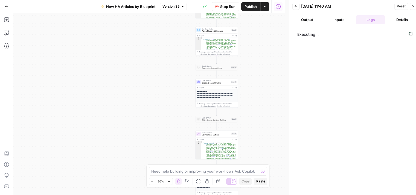
click at [400, 8] on span "Reset" at bounding box center [401, 6] width 9 height 5
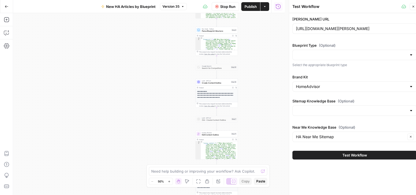
click at [221, 4] on span "Stop Run" at bounding box center [227, 6] width 15 height 5
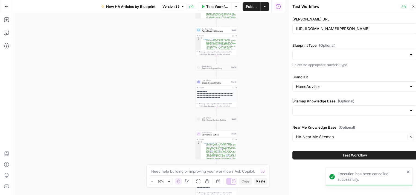
click at [411, 56] on div at bounding box center [411, 54] width 4 height 5
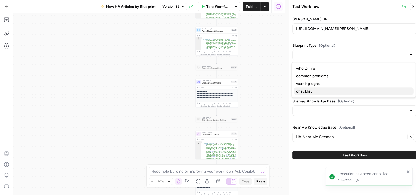
click at [322, 94] on span "checklist" at bounding box center [352, 91] width 113 height 5
type input "checklist"
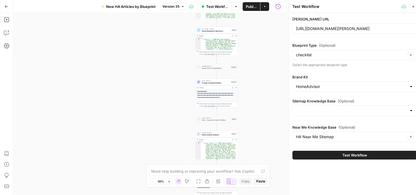
click at [363, 155] on span "Test Workflow" at bounding box center [355, 155] width 25 height 5
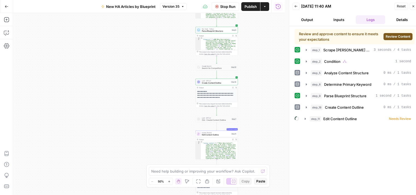
drag, startPoint x: 402, startPoint y: 155, endPoint x: 385, endPoint y: 59, distance: 97.1
click at [402, 155] on div "Review and approve content to ensure it meets your expectations Review Content …" at bounding box center [355, 113] width 120 height 168
click at [396, 38] on span "Review Content" at bounding box center [398, 36] width 25 height 5
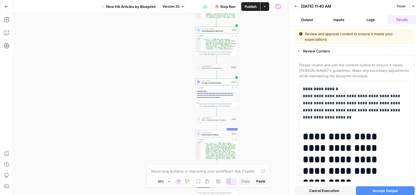
click at [380, 192] on span "Accept Output" at bounding box center [385, 190] width 25 height 5
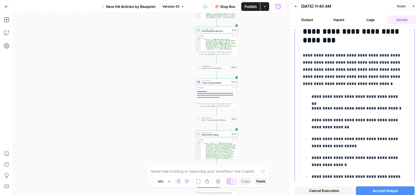
scroll to position [410, 0]
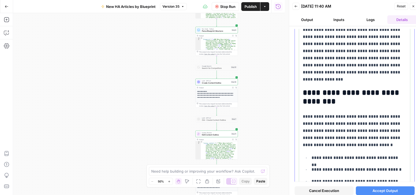
drag, startPoint x: 342, startPoint y: 105, endPoint x: 299, endPoint y: 88, distance: 46.9
copy h2 "**********"
click at [246, 171] on textarea at bounding box center [205, 171] width 108 height 5
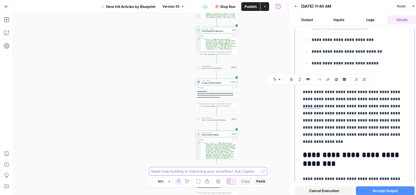
scroll to position [246, 0]
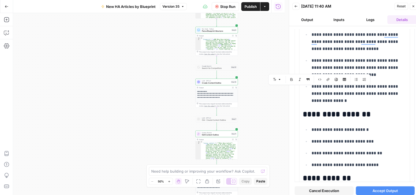
click at [372, 20] on button "Logs" at bounding box center [371, 19] width 30 height 9
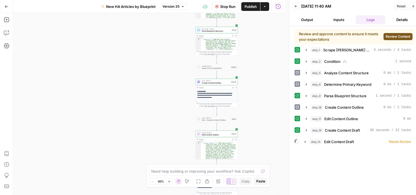
click at [401, 19] on button "Details" at bounding box center [402, 19] width 30 height 9
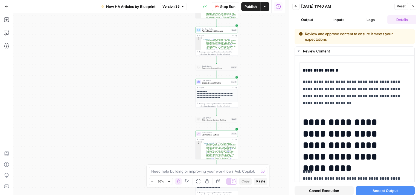
click at [386, 189] on span "Accept Output" at bounding box center [385, 190] width 25 height 5
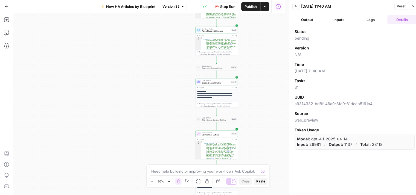
click at [373, 19] on button "Logs" at bounding box center [371, 19] width 30 height 9
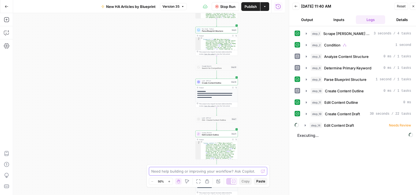
click at [198, 173] on textarea at bounding box center [205, 171] width 108 height 5
type textarea "K"
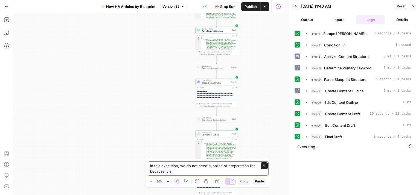
drag, startPoint x: 242, startPoint y: 167, endPoint x: 260, endPoint y: 165, distance: 17.8
click at [246, 167] on textarea "In this execution, we do not need supplies or preparattion list because it is" at bounding box center [202, 168] width 105 height 11
click at [191, 174] on textarea "In this execution, we do not need supplies or preparation list because it is" at bounding box center [202, 168] width 105 height 11
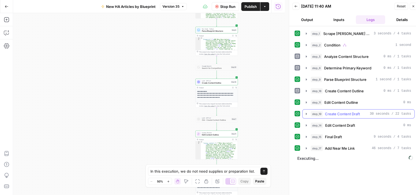
click at [305, 115] on icon "button" at bounding box center [306, 114] width 4 height 4
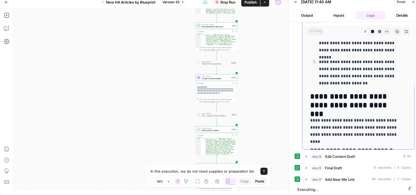
scroll to position [821, 0]
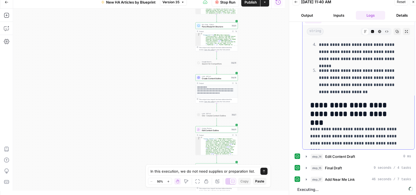
drag, startPoint x: 375, startPoint y: 115, endPoint x: 309, endPoint y: 104, distance: 66.8
click at [309, 104] on div "**********" at bounding box center [358, 56] width 103 height 1674
copy h2 "**********"
click at [235, 170] on textarea "In this execution, we do not need supplies or preparation list." at bounding box center [202, 171] width 105 height 5
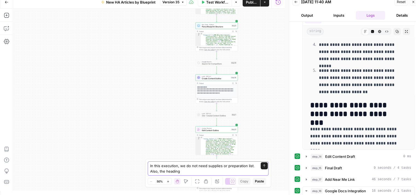
paste textarea "Before, During, or After the Task Checklist"
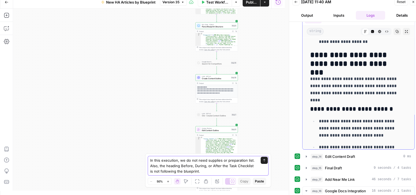
scroll to position [903, 0]
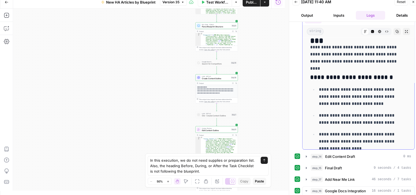
drag, startPoint x: 384, startPoint y: 78, endPoint x: 316, endPoint y: 77, distance: 68.1
copy h3 "**********"
click at [227, 171] on textarea "In this execution, we do not need supplies or preparation list. Also, the headi…" at bounding box center [202, 166] width 105 height 16
click at [210, 174] on div "In this execution, we do not need supplies or preparation list. Also, the headi…" at bounding box center [208, 166] width 121 height 20
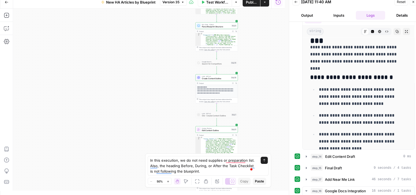
click at [204, 175] on div "In this execution, we do not need supplies or preparation list. Also, the headi…" at bounding box center [208, 166] width 121 height 20
click at [199, 170] on textarea "In this execution, we do not need supplies or preparation list. Also, the headi…" at bounding box center [202, 166] width 105 height 16
paste textarea "Immediately After the Fire"
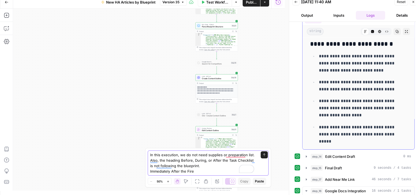
scroll to position [1012, 0]
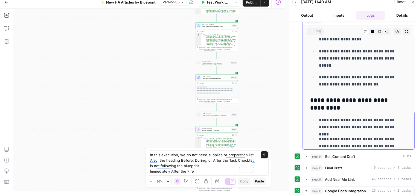
drag, startPoint x: 321, startPoint y: 107, endPoint x: 308, endPoint y: 95, distance: 18.0
copy h3 "**********"
click at [196, 168] on textarea "In this execution, we do not need supplies or preparation list. Also, the headi…" at bounding box center [202, 163] width 105 height 22
click at [195, 170] on textarea "In this execution, we do not need supplies or preparation list. Also, the headi…" at bounding box center [202, 163] width 105 height 22
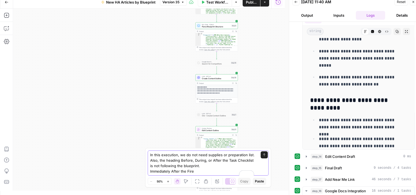
paste textarea "One Day to One Week After the Fire"
type textarea "In this execution, we do not need supplies or preparation list. Also, the headi…"
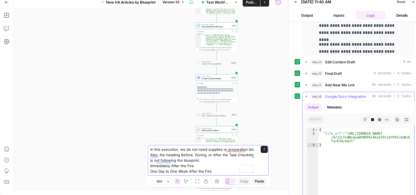
scroll to position [156, 0]
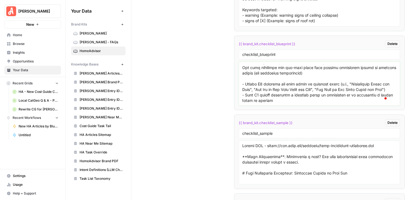
click at [250, 74] on textarea "To enrich screen reader interactions, please activate Accessibility in Grammarl…" at bounding box center [319, 83] width 154 height 39
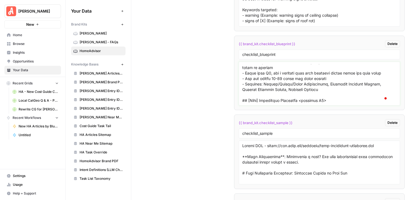
click at [286, 71] on textarea "To enrich screen reader interactions, please activate Accessibility in Grammarl…" at bounding box center [319, 83] width 154 height 39
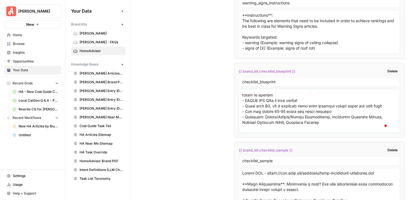
drag, startPoint x: 300, startPoint y: 103, endPoint x: 241, endPoint y: 101, distance: 58.6
click at [242, 101] on textarea "To enrich screen reader interactions, please activate Accessibility in Grammarl…" at bounding box center [319, 110] width 154 height 39
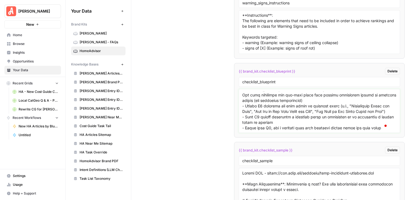
click at [312, 96] on textarea "To enrich screen reader interactions, please activate Accessibility in Grammarl…" at bounding box center [319, 110] width 154 height 39
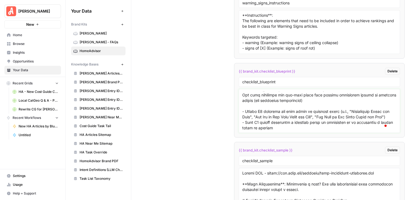
paste textarea "- NEVER USE H3s in this section"
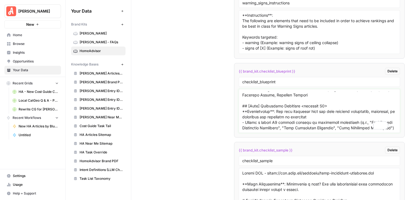
type textarea "### Lore Ipsumdolors **Ametconsecte**: Adipi e 068–523 seddoeius temporincid ut…"
click at [320, 156] on div "checklist_sample" at bounding box center [319, 161] width 161 height 10
click at [311, 158] on input "checklist_sample" at bounding box center [319, 160] width 154 height 5
click at [286, 79] on input "checklist_blueprint" at bounding box center [319, 81] width 154 height 5
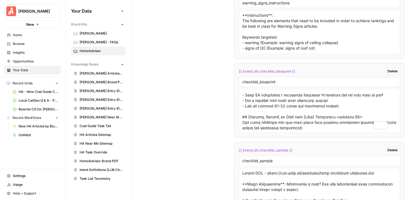
scroll to position [3542, 0]
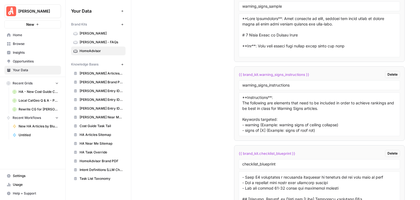
click at [309, 80] on div "warning_signs_instructions" at bounding box center [319, 85] width 161 height 10
click at [313, 80] on div "warning_signs_instructions" at bounding box center [319, 85] width 161 height 10
click at [312, 83] on input "warning_signs_instructions" at bounding box center [319, 85] width 154 height 5
click at [312, 101] on textarea "**Instructions**: The following are elements that need to be included in order …" at bounding box center [319, 114] width 154 height 39
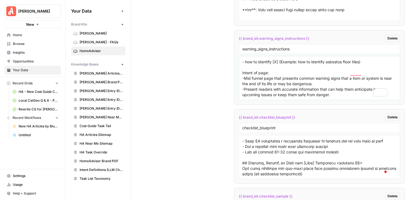
scroll to position [3581, 0]
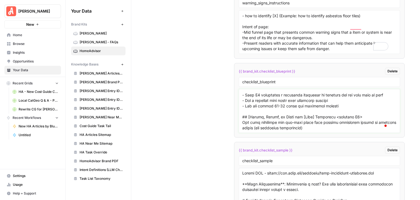
click at [273, 105] on textarea "To enrich screen reader interactions, please activate Accessibility in Grammarl…" at bounding box center [319, 110] width 154 height 39
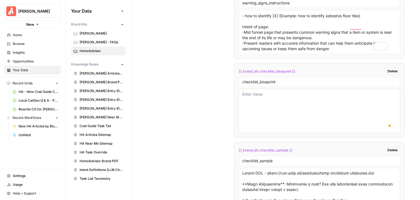
scroll to position [0, 0]
paste textarea "### Lore Ipsumdolors **Ametconsecte**: Adipi e 068–523 seddoeius temporincid ut…"
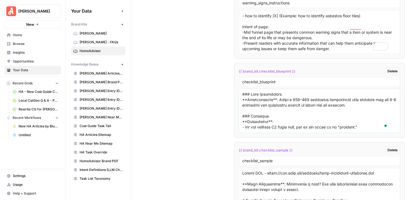
scroll to position [858, 0]
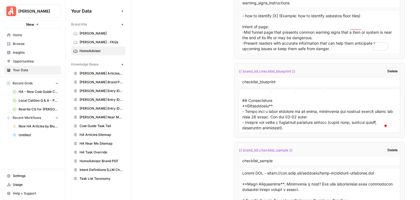
type textarea "### Lore Ipsumdolors **Ametconsecte**: Adipi e 068–523 seddoeius temporincid ut…"
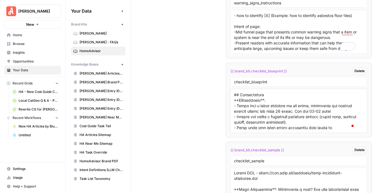
scroll to position [54, 0]
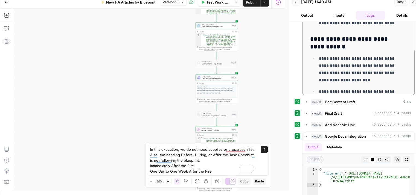
scroll to position [1149, 0]
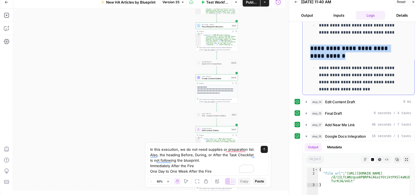
drag, startPoint x: 331, startPoint y: 52, endPoint x: 312, endPoint y: 48, distance: 18.7
click at [312, 48] on h3 "**********" at bounding box center [354, 52] width 88 height 15
copy h3 "**********"
click at [218, 169] on textarea "In this execution, we do not need supplies or preparation list. Also, the headi…" at bounding box center [202, 160] width 105 height 27
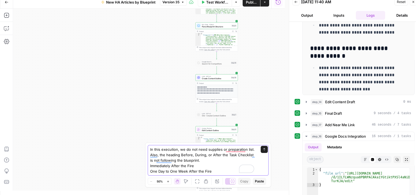
click at [220, 170] on textarea "In this execution, we do not need supplies or preparation list. Also, the headi…" at bounding box center [202, 160] width 105 height 27
paste textarea "One Week to One Month After the Fire"
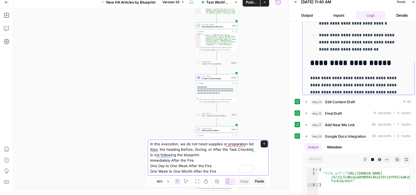
scroll to position [1313, 0]
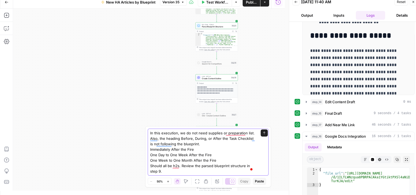
type textarea "In this execution, we do not need supplies or preparation list. Also, the headi…"
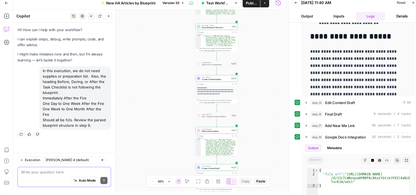
scroll to position [4, 0]
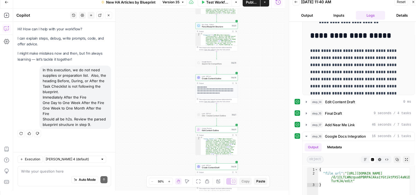
click at [68, 174] on div "Auto Mode Send" at bounding box center [64, 180] width 86 height 12
type textarea "hello"
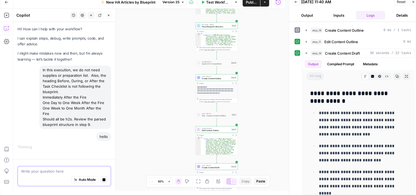
scroll to position [47, 0]
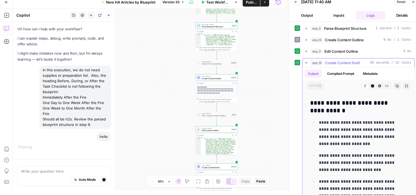
click at [307, 61] on icon "button" at bounding box center [306, 63] width 4 height 4
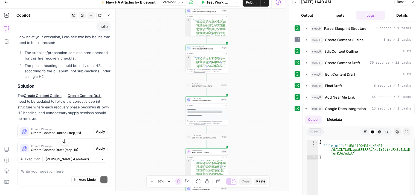
scroll to position [126, 0]
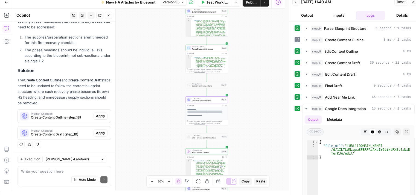
click at [70, 116] on span "Create Content Outline (step_18)" at bounding box center [61, 117] width 60 height 5
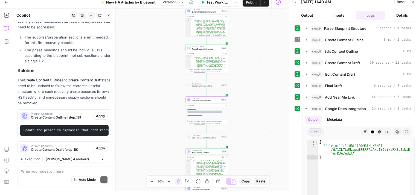
scroll to position [146, 0]
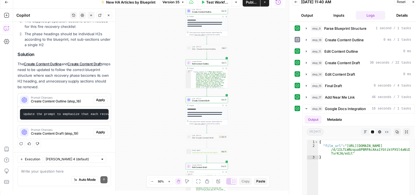
click at [64, 175] on div "Auto Mode Send" at bounding box center [64, 180] width 86 height 12
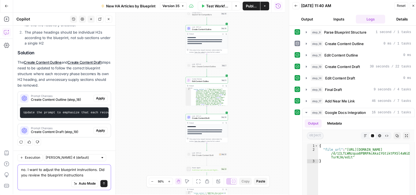
scroll to position [0, 0]
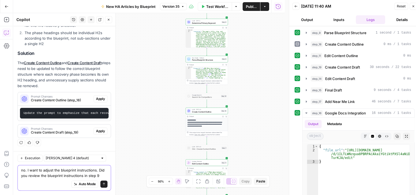
type textarea "no. I want to adjust the blueprint instructions. Did you review the blueprint i…"
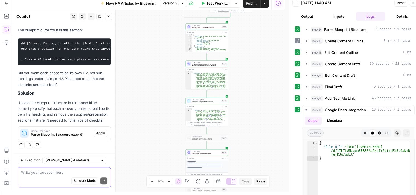
scroll to position [4, 0]
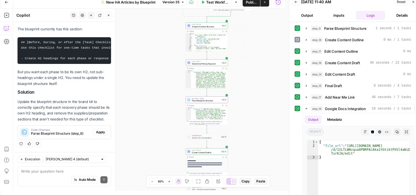
click at [63, 135] on span "Parse Blueprint Structure (step_9)" at bounding box center [61, 133] width 60 height 5
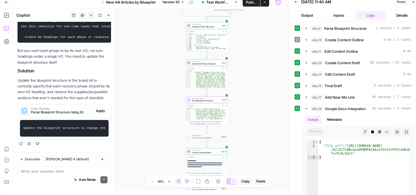
scroll to position [0, 0]
click at [71, 174] on div "Auto Mode Send" at bounding box center [64, 180] width 86 height 12
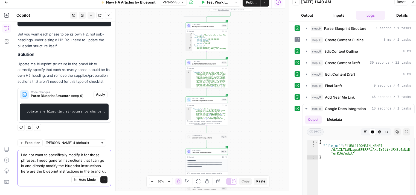
scroll to position [363, 0]
click at [51, 173] on textarea "I do not want to specifically modify it for those phrases. I need general instr…" at bounding box center [64, 163] width 86 height 22
paste textarea "## [Before, During, or After the [Task] Checklist <optional H2> Use this checkl…"
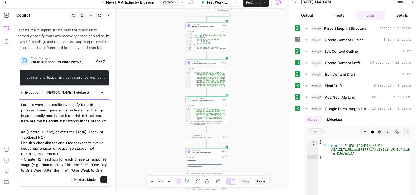
scroll to position [63, 0]
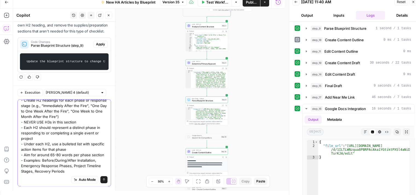
type textarea "I do not want to specifically modify it for those phrases. I need general instr…"
click at [100, 179] on button "Send" at bounding box center [103, 179] width 7 height 7
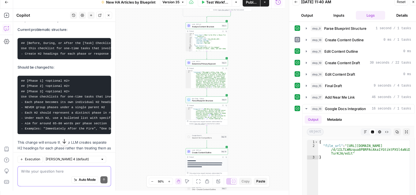
scroll to position [685, 0]
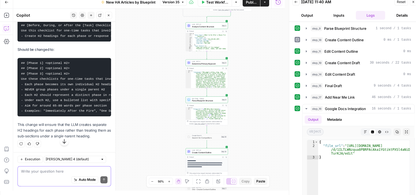
click at [58, 168] on div "Write your question here Auto Mode Send" at bounding box center [65, 176] width 94 height 20
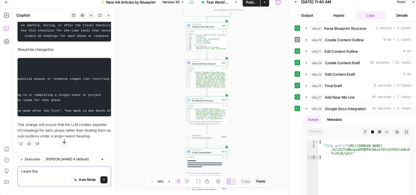
scroll to position [0, 0]
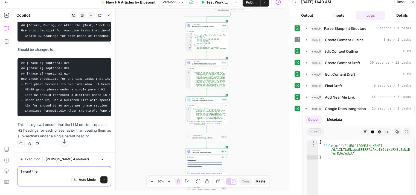
drag, startPoint x: 42, startPoint y: 172, endPoint x: 18, endPoint y: 173, distance: 24.4
click at [18, 173] on div "I want the I want the Auto Mode Send" at bounding box center [65, 176] width 94 height 20
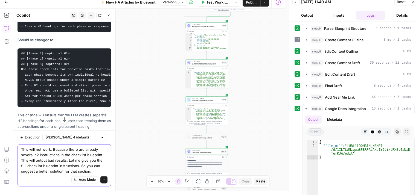
type textarea "This will not work. Because there are already several h2 instructions in the ch…"
click at [100, 136] on div at bounding box center [102, 138] width 4 height 4
type input "Claude Sonnet 4 (default)"
click at [45, 175] on div "Auto Mode Send" at bounding box center [64, 180] width 86 height 12
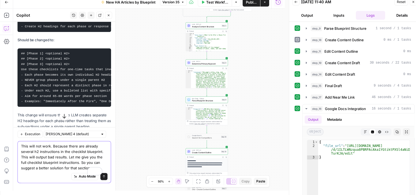
click at [71, 164] on textarea "This will not work. Because there are already several h2 instructions in the ch…" at bounding box center [64, 157] width 86 height 27
paste textarea "### Lore Ipsumdolors **Ametconsecte**: Adipi e 950–291 seddoeius temporincid ut…"
type textarea "This will not work. Because there are already several h2 instructions in the ch…"
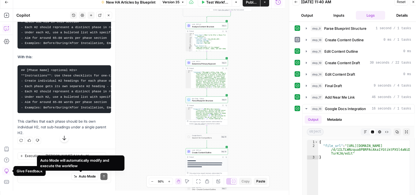
click at [57, 175] on div "Auto Mode Send" at bounding box center [64, 177] width 86 height 12
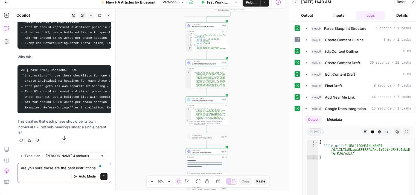
type textarea "are you sure these are the best instructions?"
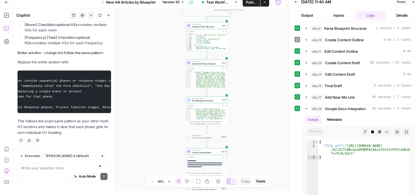
scroll to position [0, 256]
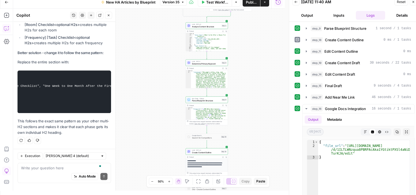
drag, startPoint x: 21, startPoint y: 71, endPoint x: 84, endPoint y: 100, distance: 69.0
click at [84, 102] on pre "## [Phase] Checklist <optional H2s> **Instructions**: Use these checklists for …" at bounding box center [65, 92] width 94 height 43
copy code "## [Phase] Checklist <optional H2s> **Instructions**: Use these checklists for …"
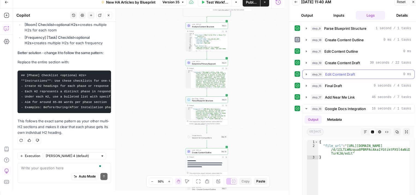
click at [305, 72] on icon "button" at bounding box center [306, 74] width 4 height 4
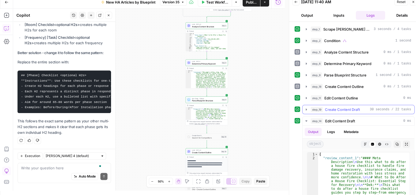
click at [307, 108] on icon "button" at bounding box center [306, 110] width 4 height 4
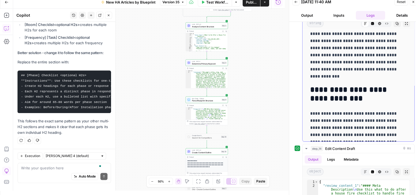
scroll to position [410, 0]
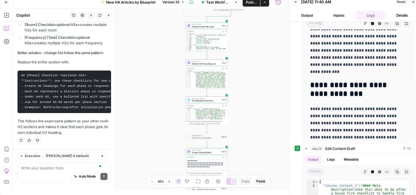
drag, startPoint x: 349, startPoint y: 92, endPoint x: 317, endPoint y: 82, distance: 33.1
click at [298, 82] on div "**********" at bounding box center [355, 69] width 120 height 146
copy h2 "**********"
click at [60, 171] on div "Auto Mode Send" at bounding box center [64, 177] width 86 height 12
paste textarea "Supplies or Preparation Checklist"
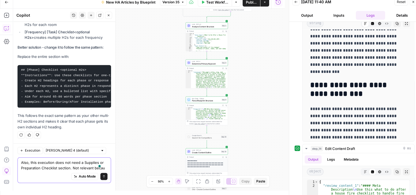
scroll to position [2585, 0]
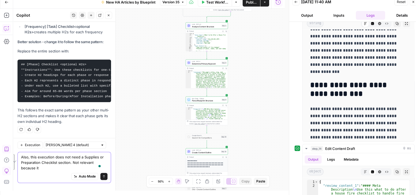
drag, startPoint x: 42, startPoint y: 170, endPoint x: 19, endPoint y: 156, distance: 27.0
click at [19, 156] on div "Execution Claude Sonnet 4 (default) Also, this execution does not need a Suppli…" at bounding box center [64, 164] width 102 height 53
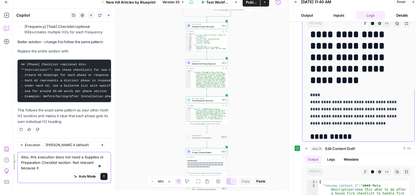
scroll to position [0, 0]
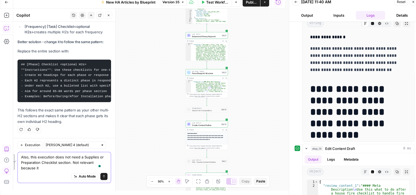
click at [60, 169] on textarea "Also, this execution does not need a Supplies or Preparation Checklist section.…" at bounding box center [64, 163] width 86 height 16
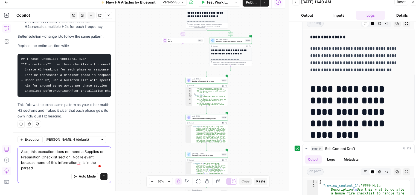
scroll to position [131, 0]
click at [81, 163] on textarea "Also, this execution does not need a Supplies or Preparation Checklist section.…" at bounding box center [64, 160] width 86 height 22
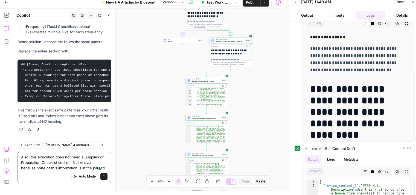
scroll to position [2585, 0]
drag, startPoint x: 90, startPoint y: 169, endPoint x: 127, endPoint y: 170, distance: 36.7
click at [127, 170] on body "**********" at bounding box center [208, 93] width 416 height 195
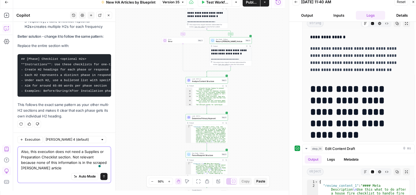
type textarea "Also, this execution does not need a Supplies or Preparation Checklist section.…"
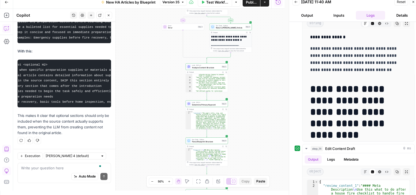
scroll to position [0, 150]
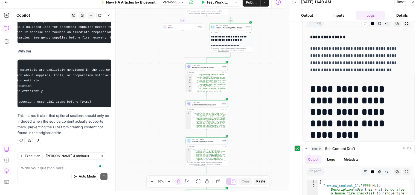
drag, startPoint x: 21, startPoint y: 61, endPoint x: 88, endPoint y: 91, distance: 73.5
click at [88, 96] on pre "## [Task] Supplies or Preparation Checklist <optional H2> **Instructions**: Use…" at bounding box center [65, 84] width 94 height 48
copy code "## [Task] Supplies or Preparation Checklist <optional H2> **Instructions**: Use…"
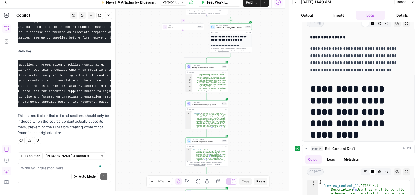
scroll to position [0, 19]
copy code "## [Task] Supplies or Preparation Checklist <optional H2> **Instructions**: Use…"
click at [414, 3] on icon "button" at bounding box center [413, 1] width 3 height 3
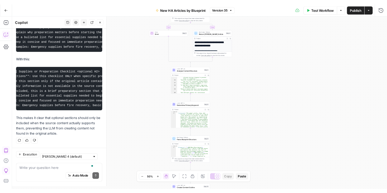
scroll to position [2798, 0]
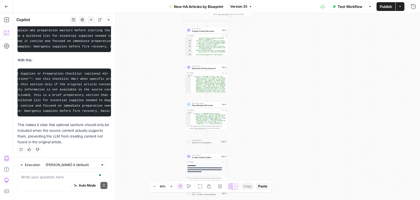
click at [109, 20] on icon "button" at bounding box center [108, 19] width 3 height 3
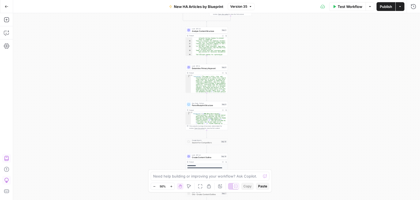
click at [384, 37] on div "**********" at bounding box center [216, 106] width 407 height 187
click at [347, 7] on span "Test Workflow" at bounding box center [350, 6] width 25 height 5
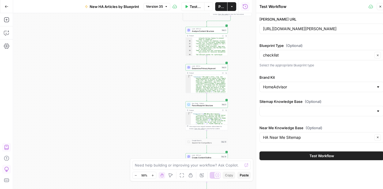
click at [337, 153] on button "Test Workflow" at bounding box center [322, 155] width 124 height 9
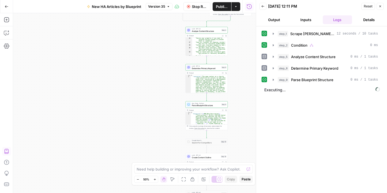
scroll to position [129, 0]
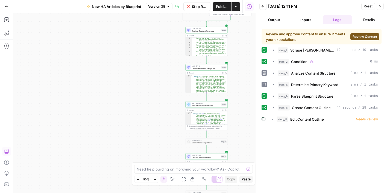
click at [359, 36] on span "Review Content" at bounding box center [365, 36] width 25 height 5
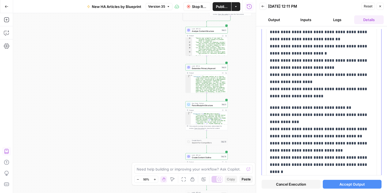
scroll to position [492, 0]
click at [354, 181] on button "Accept Output" at bounding box center [352, 183] width 59 height 9
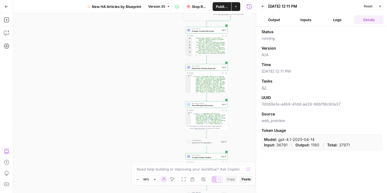
click at [366, 164] on div "Status running Version N/A Time 09/15/25 at 12:11 PM Tasks 42 UUID 7d089e1e-a4b…" at bounding box center [321, 109] width 131 height 166
click at [335, 17] on button "Logs" at bounding box center [338, 19] width 30 height 9
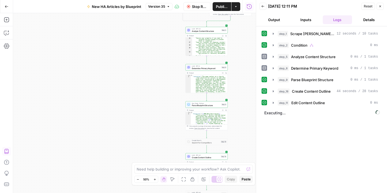
click at [364, 134] on div "step_1 Scrape Angi Article 12 seconds / 10 tasks step_2 Condition 0 ms step_5 A…" at bounding box center [322, 109] width 120 height 161
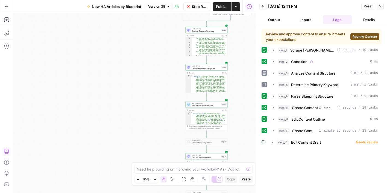
click at [366, 173] on div "Review and approve content to ensure it meets your expectations Review Content …" at bounding box center [322, 109] width 120 height 161
click at [360, 37] on span "Review Content" at bounding box center [365, 36] width 25 height 5
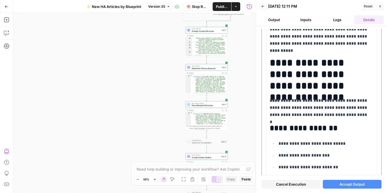
scroll to position [0, 0]
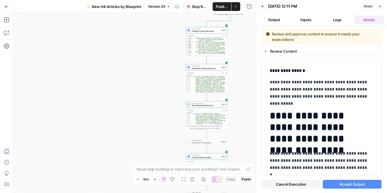
click at [298, 182] on span "Cancel Execution" at bounding box center [291, 183] width 30 height 5
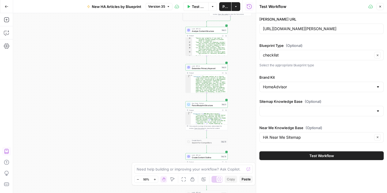
click at [380, 7] on icon "button" at bounding box center [380, 6] width 3 height 3
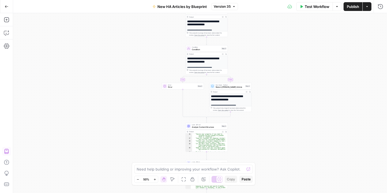
click at [310, 8] on span "Test Workflow" at bounding box center [317, 6] width 25 height 5
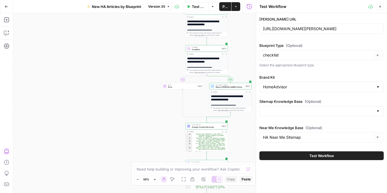
click at [318, 153] on span "Test Workflow" at bounding box center [322, 155] width 25 height 5
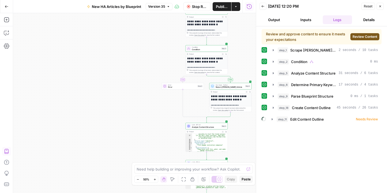
click at [360, 35] on span "Review Content" at bounding box center [365, 36] width 25 height 5
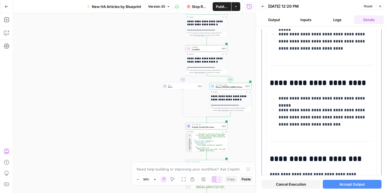
scroll to position [1177, 0]
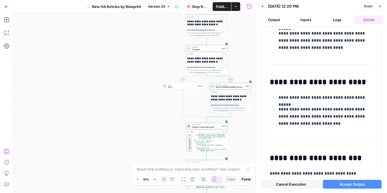
click at [349, 184] on span "Accept Output" at bounding box center [352, 183] width 25 height 5
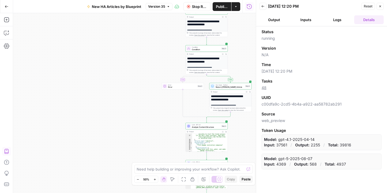
click at [334, 18] on button "Logs" at bounding box center [338, 19] width 30 height 9
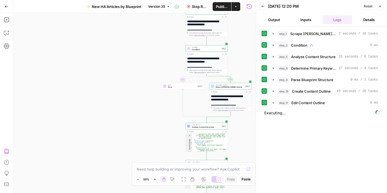
click at [154, 178] on icon "button" at bounding box center [154, 179] width 3 height 3
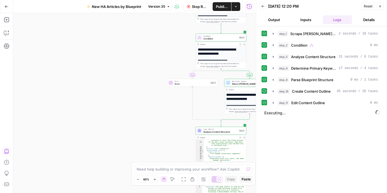
click at [154, 178] on icon "button" at bounding box center [154, 179] width 3 height 3
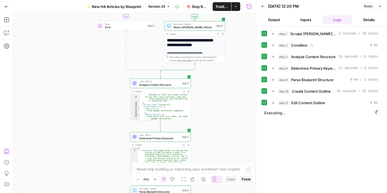
drag, startPoint x: 132, startPoint y: 108, endPoint x: 54, endPoint y: 55, distance: 94.2
click at [54, 55] on div "**********" at bounding box center [134, 102] width 243 height 179
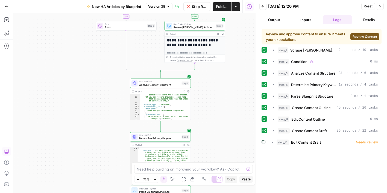
click at [362, 34] on span "Review Content" at bounding box center [365, 36] width 25 height 5
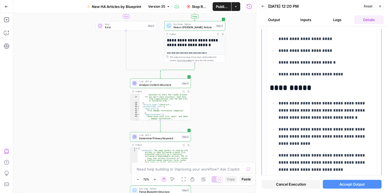
scroll to position [192, 0]
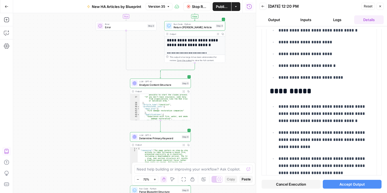
click at [334, 19] on button "Logs" at bounding box center [338, 19] width 30 height 9
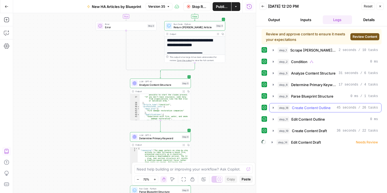
click at [275, 105] on icon "button" at bounding box center [273, 107] width 4 height 4
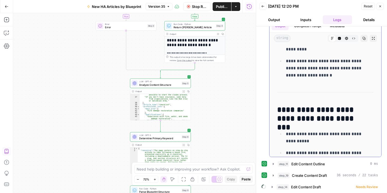
scroll to position [492, 0]
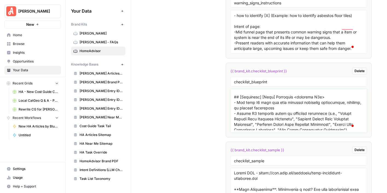
scroll to position [481, 0]
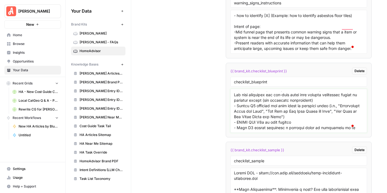
click at [234, 91] on textarea "To enrich screen reader interactions, please activate Accessibility in Grammarl…" at bounding box center [299, 110] width 130 height 39
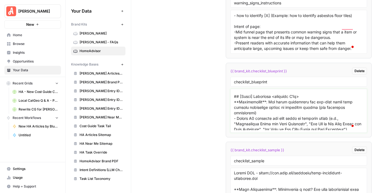
drag, startPoint x: 234, startPoint y: 90, endPoint x: 305, endPoint y: 94, distance: 71.8
click at [305, 94] on textarea "To enrich screen reader interactions, please activate Accessibility in Grammarl…" at bounding box center [299, 110] width 130 height 39
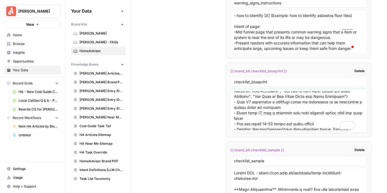
type textarea "### Meta Description **Instructions**: Write a 120–160 character description th…"
click at [299, 77] on div "checklist_blueprint" at bounding box center [299, 82] width 137 height 10
click at [299, 79] on input "checklist_blueprint" at bounding box center [299, 81] width 130 height 5
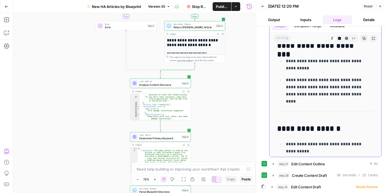
scroll to position [438, 0]
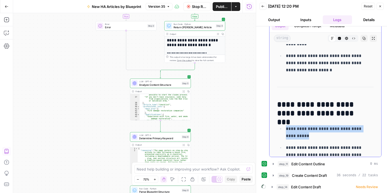
drag, startPoint x: 305, startPoint y: 133, endPoint x: 281, endPoint y: 125, distance: 25.3
click at [285, 125] on li "**********" at bounding box center [329, 132] width 89 height 15
copy p "**********"
click at [210, 169] on textarea at bounding box center [191, 168] width 108 height 5
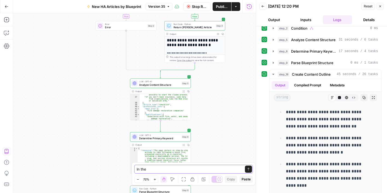
scroll to position [0, 0]
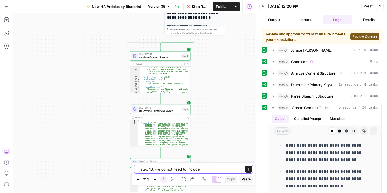
paste textarea "[Information not available in source content]"
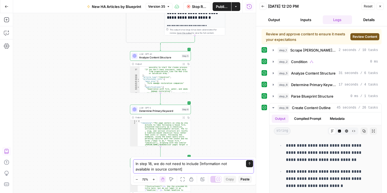
click at [197, 163] on textarea "In step 18, we do not need to include [Information not available in source cont…" at bounding box center [188, 166] width 105 height 11
click at [222, 167] on textarea "In step 18, we do not need to include the headings with [Information not availa…" at bounding box center [188, 166] width 105 height 11
click at [152, 163] on textarea "In step 18, we do not need to include the headings with [Information not availa…" at bounding box center [188, 166] width 105 height 11
type textarea "In step 18 output, we do not need to include the headings with [Information not…"
click at [251, 165] on button "Send" at bounding box center [249, 163] width 7 height 7
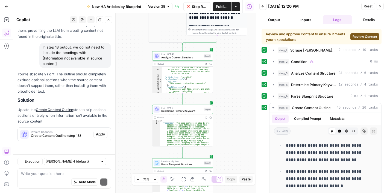
scroll to position [2859, 0]
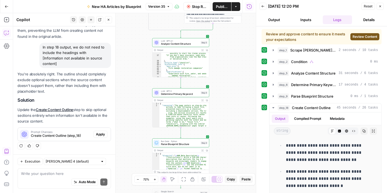
click at [76, 135] on span "Create Content Outline (step_18)" at bounding box center [61, 135] width 60 height 5
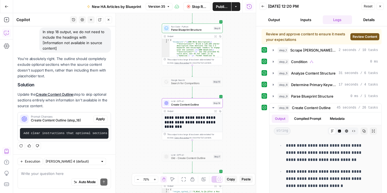
scroll to position [2878, 0]
click at [96, 116] on span "Apply" at bounding box center [100, 118] width 9 height 5
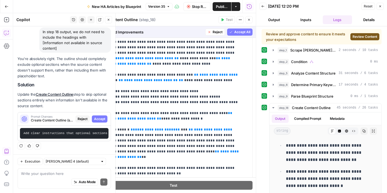
scroll to position [410, 0]
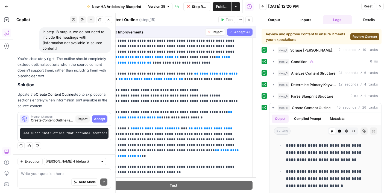
click at [213, 31] on span "Reject" at bounding box center [218, 32] width 10 height 5
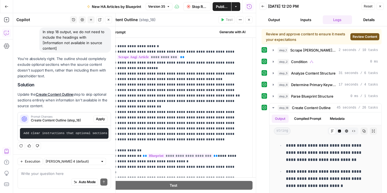
scroll to position [0, 0]
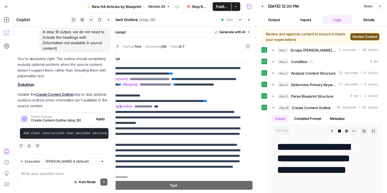
click at [196, 6] on span "Stop Run" at bounding box center [199, 6] width 15 height 5
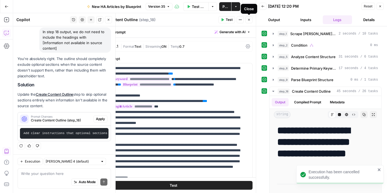
click at [250, 20] on icon "button" at bounding box center [249, 19] width 3 height 3
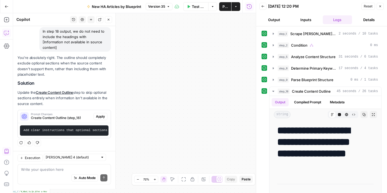
scroll to position [2878, 0]
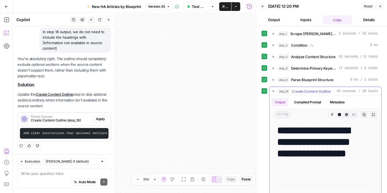
click at [273, 91] on icon "button" at bounding box center [274, 91] width 2 height 1
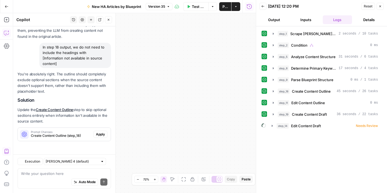
scroll to position [2859, 0]
click at [379, 4] on button "Close" at bounding box center [380, 6] width 7 height 7
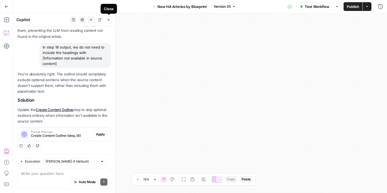
click at [110, 18] on icon "button" at bounding box center [108, 19] width 3 height 3
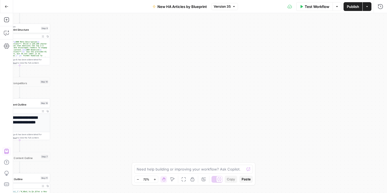
click at [5, 5] on icon "button" at bounding box center [7, 7] width 4 height 4
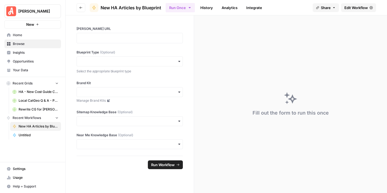
click at [30, 44] on span "Browse" at bounding box center [36, 43] width 46 height 5
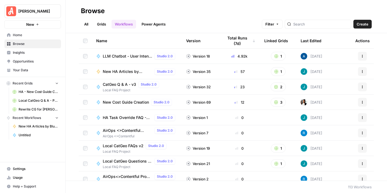
click at [102, 24] on link "Grids" at bounding box center [102, 24] width 16 height 9
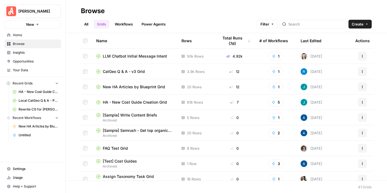
click at [152, 89] on span "New HA Articles by Blueprint Grid" at bounding box center [134, 86] width 62 height 5
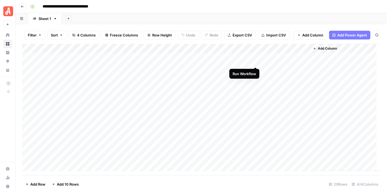
click at [255, 61] on div "Add Column" at bounding box center [201, 107] width 359 height 127
click at [254, 69] on div "Add Column" at bounding box center [201, 107] width 359 height 127
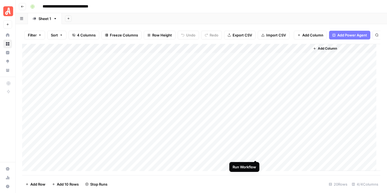
click at [255, 154] on div "Add Column" at bounding box center [201, 107] width 359 height 127
click at [255, 164] on div "Add Column" at bounding box center [201, 107] width 359 height 127
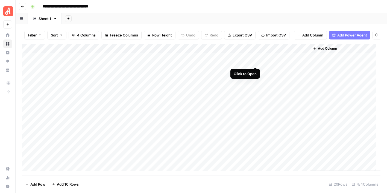
click at [257, 60] on div "Add Column" at bounding box center [201, 107] width 359 height 127
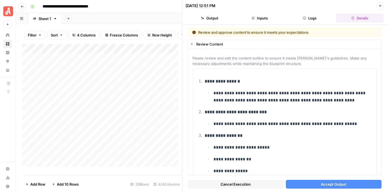
click at [339, 185] on span "Accept Output" at bounding box center [333, 183] width 25 height 5
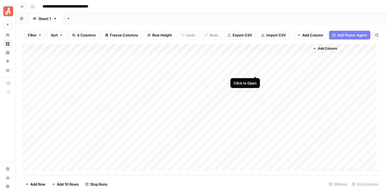
click at [256, 73] on div "Add Column" at bounding box center [201, 107] width 359 height 127
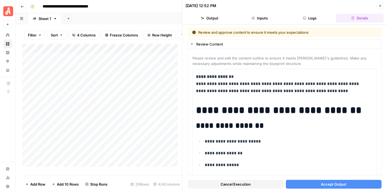
click at [338, 183] on span "Accept Output" at bounding box center [333, 183] width 25 height 5
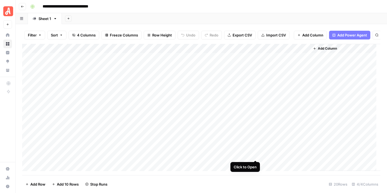
click at [257, 156] on div "Add Column" at bounding box center [201, 107] width 359 height 127
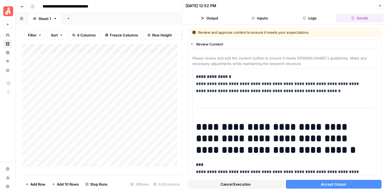
click at [332, 183] on span "Accept Output" at bounding box center [333, 183] width 25 height 5
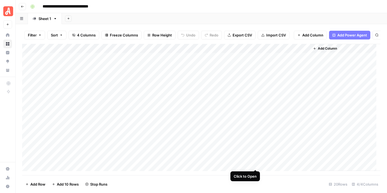
click at [257, 164] on div "Add Column" at bounding box center [201, 107] width 359 height 127
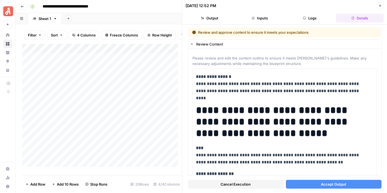
click at [339, 181] on button "Accept Output" at bounding box center [334, 183] width 96 height 9
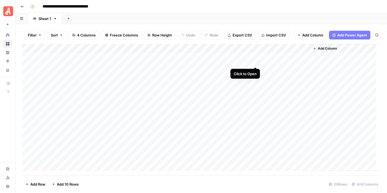
click at [255, 61] on div "Add Column" at bounding box center [201, 107] width 359 height 127
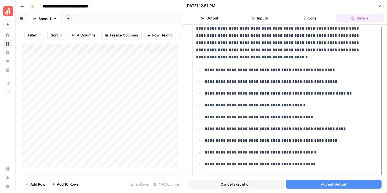
scroll to position [307, 0]
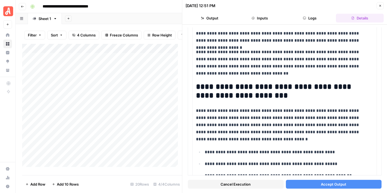
click at [334, 186] on span "Accept Output" at bounding box center [333, 183] width 25 height 5
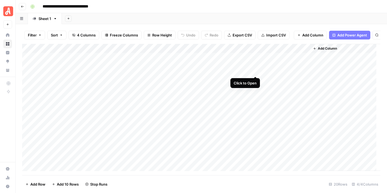
click at [256, 70] on div "Add Column" at bounding box center [201, 107] width 359 height 127
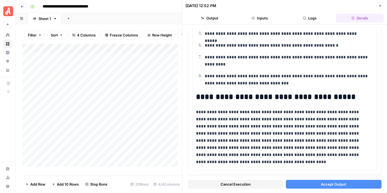
scroll to position [739, 0]
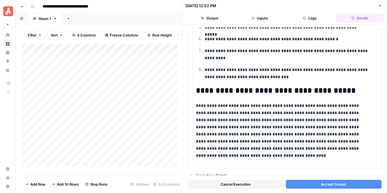
click at [338, 186] on span "Accept Output" at bounding box center [333, 183] width 25 height 5
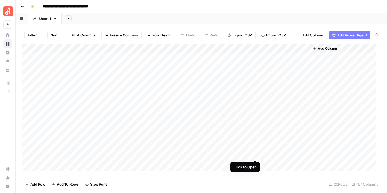
click at [256, 153] on div "Add Column" at bounding box center [201, 107] width 359 height 127
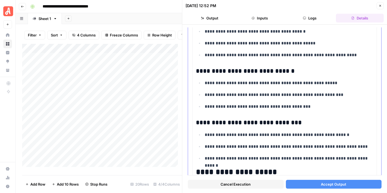
scroll to position [1395, 0]
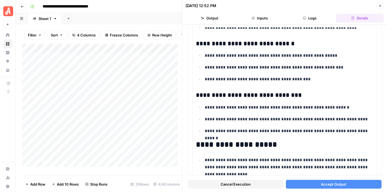
click at [348, 182] on button "Accept Output" at bounding box center [334, 183] width 96 height 9
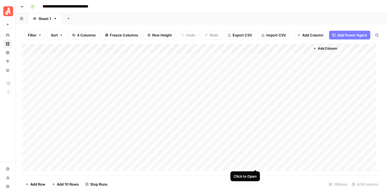
click at [255, 163] on div "Add Column" at bounding box center [201, 107] width 359 height 127
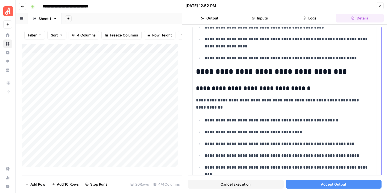
scroll to position [438, 0]
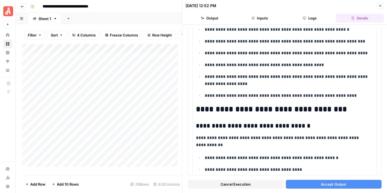
click at [339, 186] on span "Accept Output" at bounding box center [333, 183] width 25 height 5
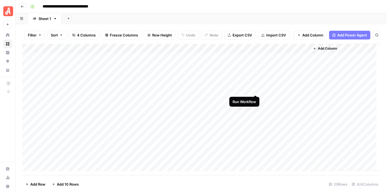
click at [255, 90] on div "Add Column" at bounding box center [201, 107] width 359 height 127
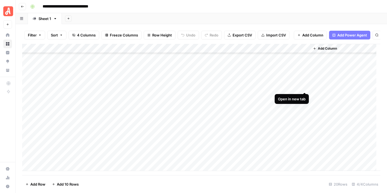
click at [305, 87] on div "Add Column" at bounding box center [201, 107] width 359 height 127
click at [304, 76] on div "Add Column" at bounding box center [201, 107] width 359 height 127
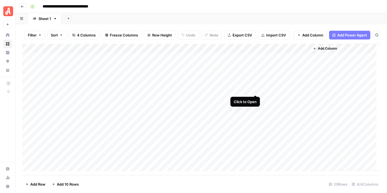
click at [255, 89] on div "Add Column" at bounding box center [201, 107] width 359 height 127
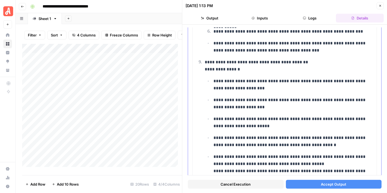
scroll to position [808, 0]
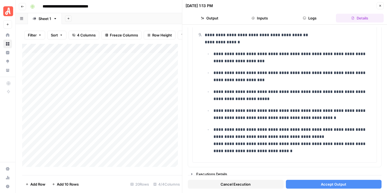
click at [348, 182] on button "Accept Output" at bounding box center [334, 183] width 96 height 9
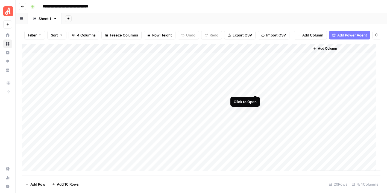
click at [254, 88] on div "Add Column" at bounding box center [201, 107] width 359 height 127
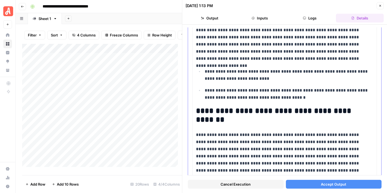
scroll to position [641, 0]
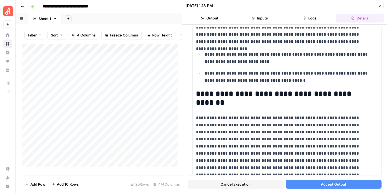
click at [338, 183] on span "Accept Output" at bounding box center [333, 183] width 25 height 5
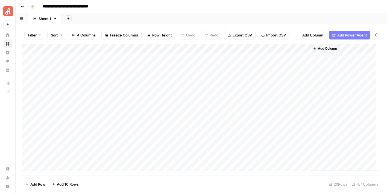
click at [250, 55] on div "Add Column" at bounding box center [201, 107] width 359 height 127
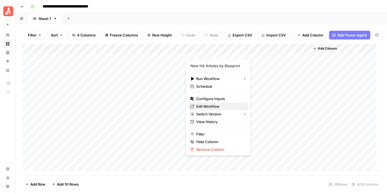
click at [215, 104] on span "Edit Workflow" at bounding box center [220, 105] width 48 height 5
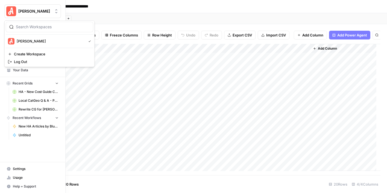
click at [15, 12] on img "Workspace: Angi" at bounding box center [11, 11] width 10 height 10
click at [29, 59] on span "Log Out" at bounding box center [51, 61] width 75 height 5
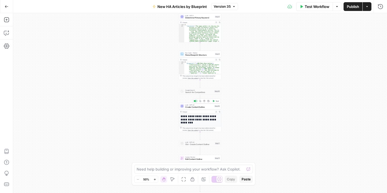
click at [197, 108] on span "Create Content Outline" at bounding box center [200, 107] width 28 height 3
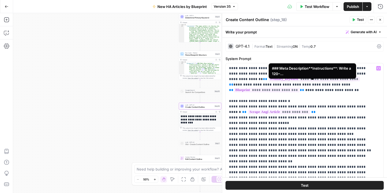
click at [300, 88] on span "**********" at bounding box center [267, 90] width 66 height 5
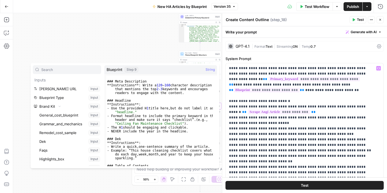
scroll to position [1474, 0]
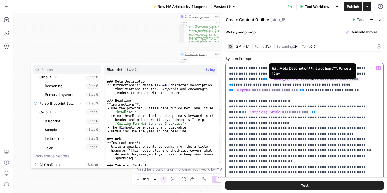
click at [300, 88] on span "**********" at bounding box center [267, 90] width 66 height 5
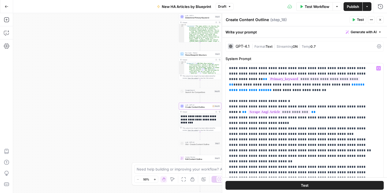
click at [359, 18] on span "Test" at bounding box center [360, 19] width 7 height 5
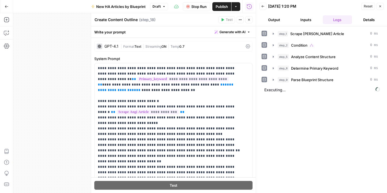
click at [248, 19] on icon "button" at bounding box center [249, 19] width 3 height 3
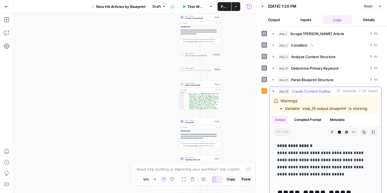
click at [272, 91] on icon "button" at bounding box center [273, 91] width 4 height 4
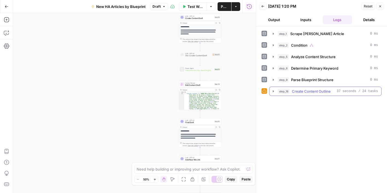
click at [272, 91] on icon "button" at bounding box center [273, 91] width 4 height 4
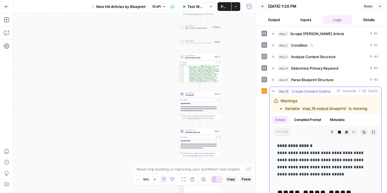
click at [340, 119] on button "Metadata" at bounding box center [337, 119] width 21 height 8
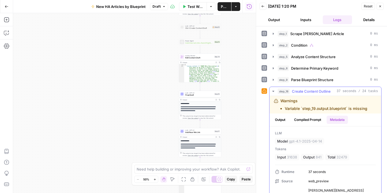
drag, startPoint x: 317, startPoint y: 117, endPoint x: 297, endPoint y: 116, distance: 19.7
click at [316, 117] on button "Compiled Prompt" at bounding box center [308, 119] width 34 height 8
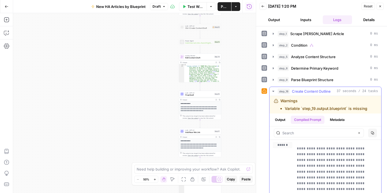
click at [279, 120] on button "Output" at bounding box center [280, 119] width 17 height 8
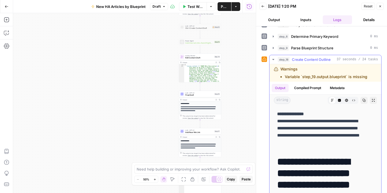
scroll to position [55, 0]
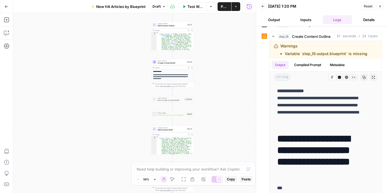
drag, startPoint x: 251, startPoint y: 73, endPoint x: 225, endPoint y: 91, distance: 31.8
click at [225, 91] on div "**********" at bounding box center [134, 102] width 243 height 179
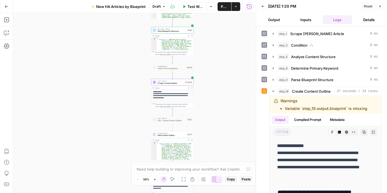
scroll to position [27, 0]
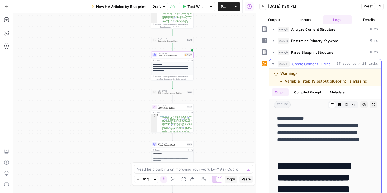
click at [306, 95] on button "Compiled Prompt" at bounding box center [308, 92] width 34 height 8
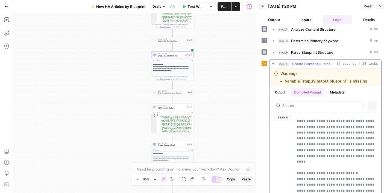
scroll to position [0, 0]
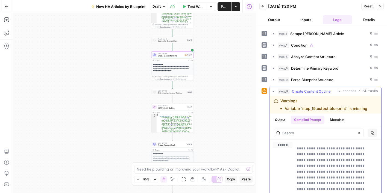
click at [280, 118] on button "Output" at bounding box center [280, 119] width 17 height 8
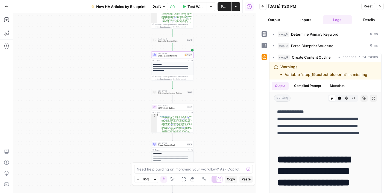
scroll to position [59, 0]
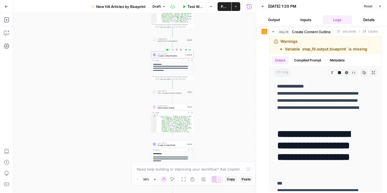
click at [178, 55] on span "Create Content Outline" at bounding box center [171, 55] width 26 height 3
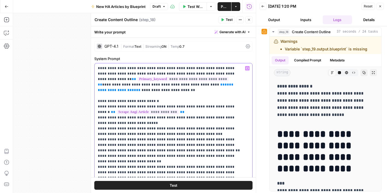
click at [162, 83] on span "**********" at bounding box center [166, 87] width 137 height 9
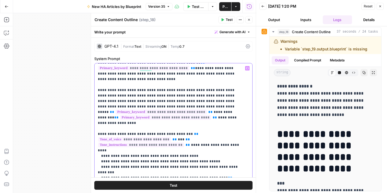
scroll to position [0, 0]
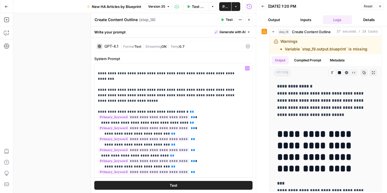
click at [252, 20] on button "Close" at bounding box center [249, 19] width 7 height 7
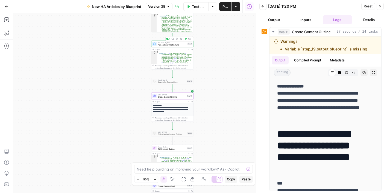
click at [169, 46] on span "Parse Blueprint Structure" at bounding box center [172, 45] width 28 height 3
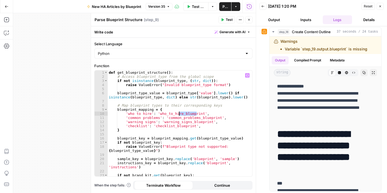
drag, startPoint x: 197, startPoint y: 113, endPoint x: 179, endPoint y: 115, distance: 17.6
click at [179, 115] on div "def get_blueprint_structure ( ) : # Access blueprint_type from the global scope…" at bounding box center [178, 129] width 141 height 118
type textarea "**********"
click at [309, 17] on button "Inputs" at bounding box center [306, 19] width 30 height 9
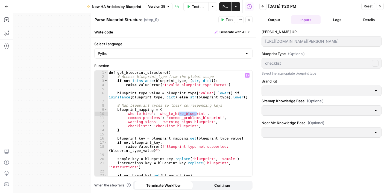
type input "HomeAdvisor"
type input "HA Near Me Sitemap"
click at [333, 19] on button "Logs" at bounding box center [338, 19] width 30 height 9
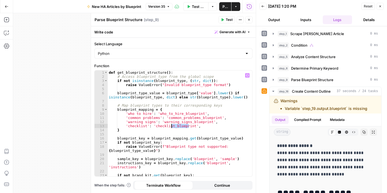
drag, startPoint x: 188, startPoint y: 126, endPoint x: 172, endPoint y: 126, distance: 16.1
click at [172, 126] on div "def get_blueprint_structure ( ) : # Access blueprint_type from the global scope…" at bounding box center [178, 129] width 141 height 118
click at [227, 16] on button "Test" at bounding box center [227, 19] width 17 height 7
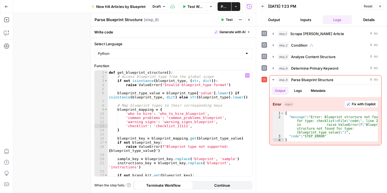
click at [176, 126] on div "def get_blueprint_structure ( ) : # Access blueprint_type from the global scope…" at bounding box center [178, 129] width 141 height 118
type textarea "**********"
click at [250, 19] on icon "button" at bounding box center [249, 19] width 3 height 3
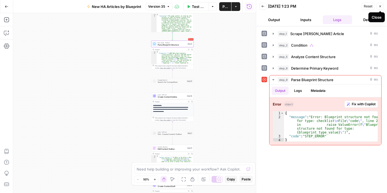
click at [381, 5] on icon "button" at bounding box center [380, 6] width 3 height 3
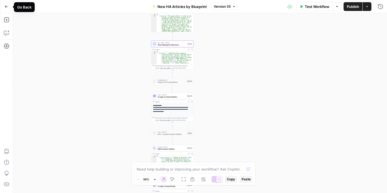
click at [7, 5] on icon "button" at bounding box center [7, 7] width 4 height 4
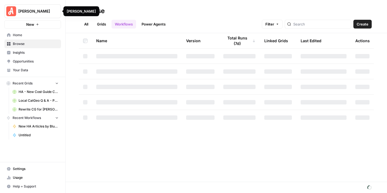
click at [43, 9] on span "[PERSON_NAME]" at bounding box center [34, 10] width 33 height 5
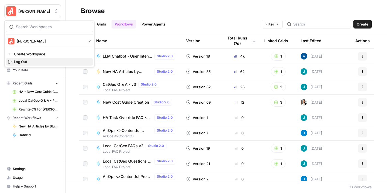
click at [53, 60] on span "Log Out" at bounding box center [51, 61] width 75 height 5
